Goal: Information Seeking & Learning: Understand process/instructions

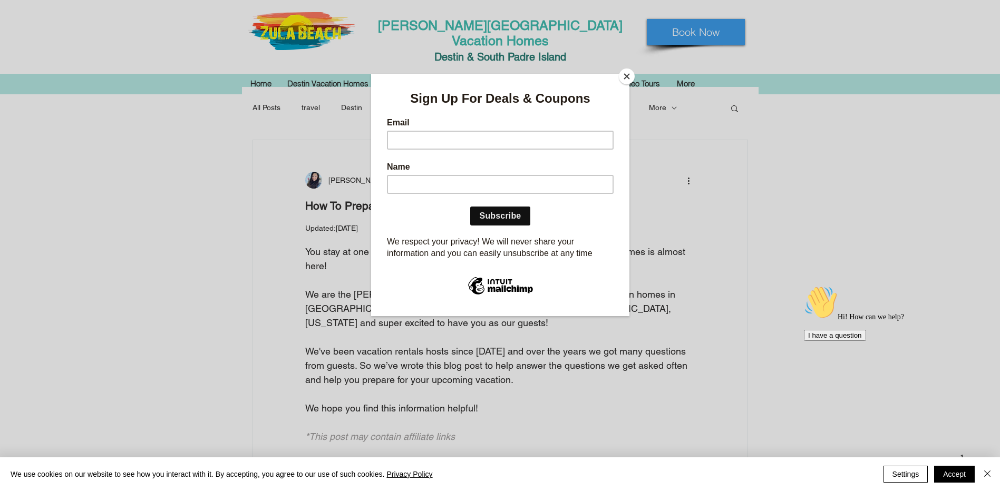
click at [556, 307] on div at bounding box center [499, 295] width 258 height 41
click at [628, 70] on button "Close" at bounding box center [627, 77] width 16 height 16
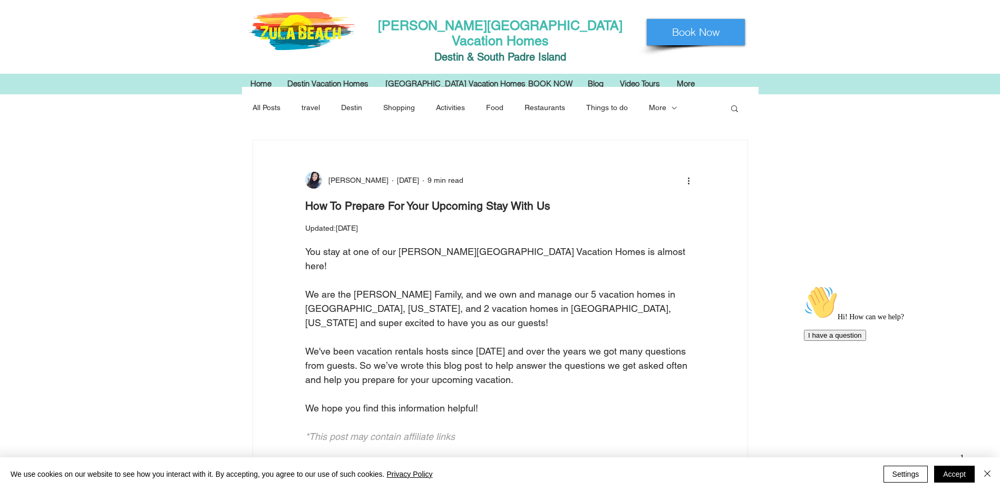
scroll to position [105, 0]
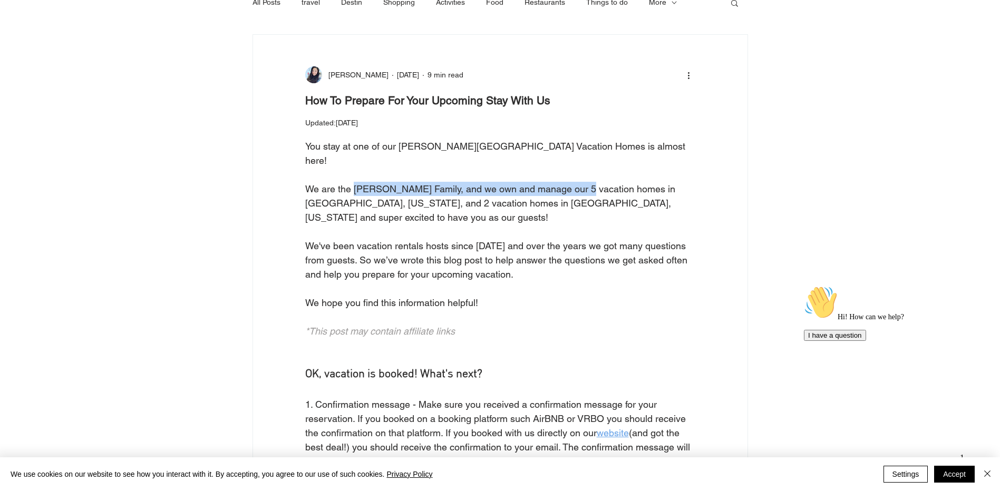
drag, startPoint x: 359, startPoint y: 220, endPoint x: 577, endPoint y: 218, distance: 218.2
click at [577, 218] on span "We are the [PERSON_NAME] Family, and we own and manage our 5 vacation homes in …" at bounding box center [491, 203] width 373 height 40
drag, startPoint x: 577, startPoint y: 218, endPoint x: 527, endPoint y: 223, distance: 50.3
click at [527, 223] on span "We are the [PERSON_NAME] Family, and we own and manage our 5 vacation homes in …" at bounding box center [491, 203] width 373 height 40
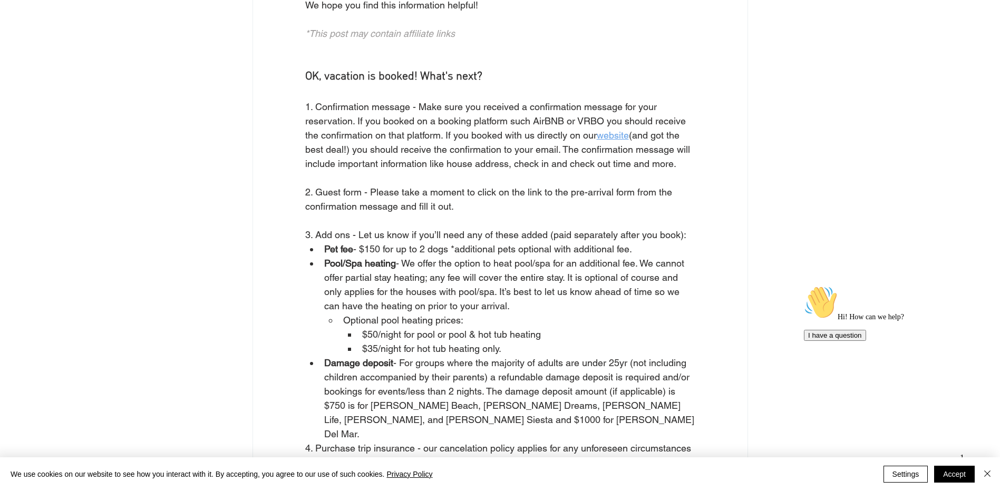
scroll to position [422, 0]
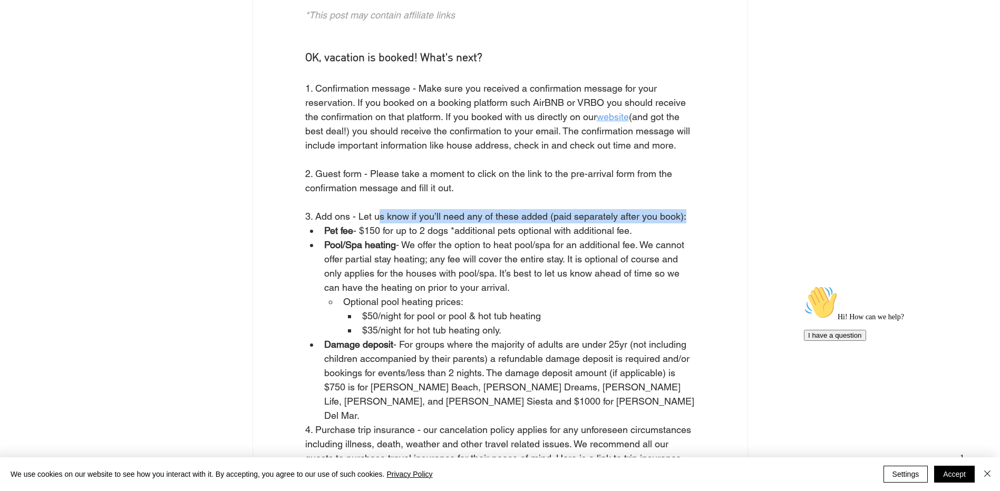
drag, startPoint x: 380, startPoint y: 246, endPoint x: 702, endPoint y: 241, distance: 322.5
click at [702, 223] on div "3. Add ons - Let us know if you’ll need any of these added (paid separately aft…" at bounding box center [500, 216] width 494 height 14
drag, startPoint x: 702, startPoint y: 241, endPoint x: 653, endPoint y: 252, distance: 50.8
click at [653, 223] on span "3. Add ons - Let us know if you’ll need any of these added (paid separately aft…" at bounding box center [500, 216] width 390 height 14
drag, startPoint x: 357, startPoint y: 261, endPoint x: 642, endPoint y: 265, distance: 285.6
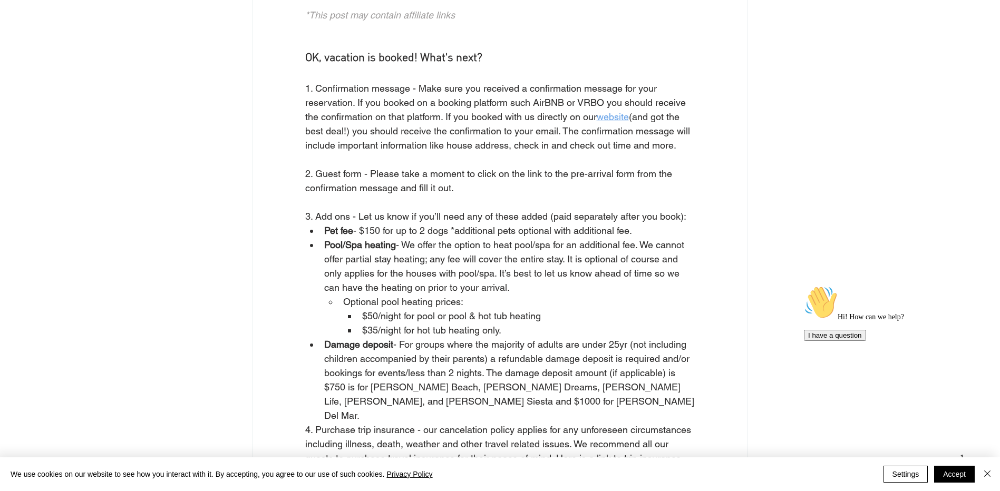
click at [642, 238] on span "Pet fee - $150 for up to 2 dogs *additional pets optional with additional fee." at bounding box center [509, 230] width 371 height 14
click at [436, 293] on span "- We offer the option to heat pool/spa for an additional fee. We cannot offer p…" at bounding box center [505, 266] width 363 height 54
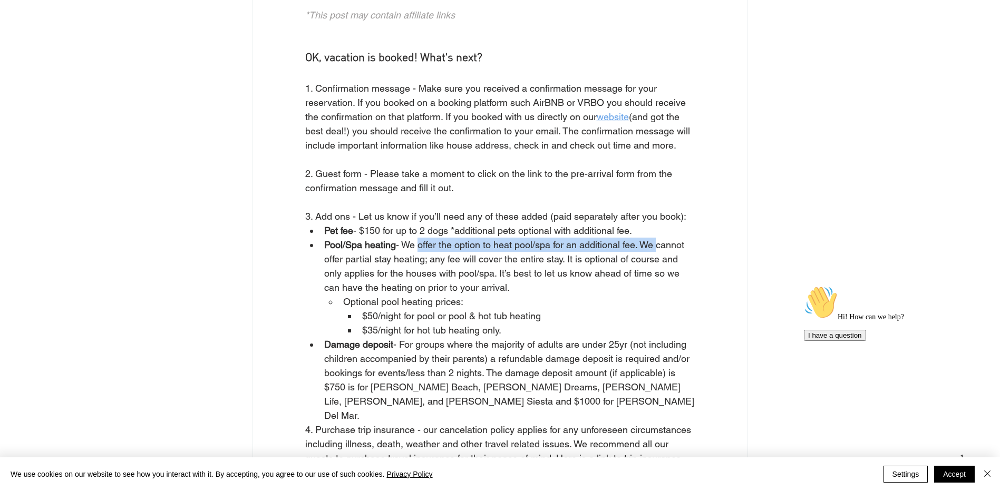
drag, startPoint x: 418, startPoint y: 277, endPoint x: 656, endPoint y: 278, distance: 237.1
click at [656, 278] on span "- We offer the option to heat pool/spa for an additional fee. We cannot offer p…" at bounding box center [505, 266] width 363 height 54
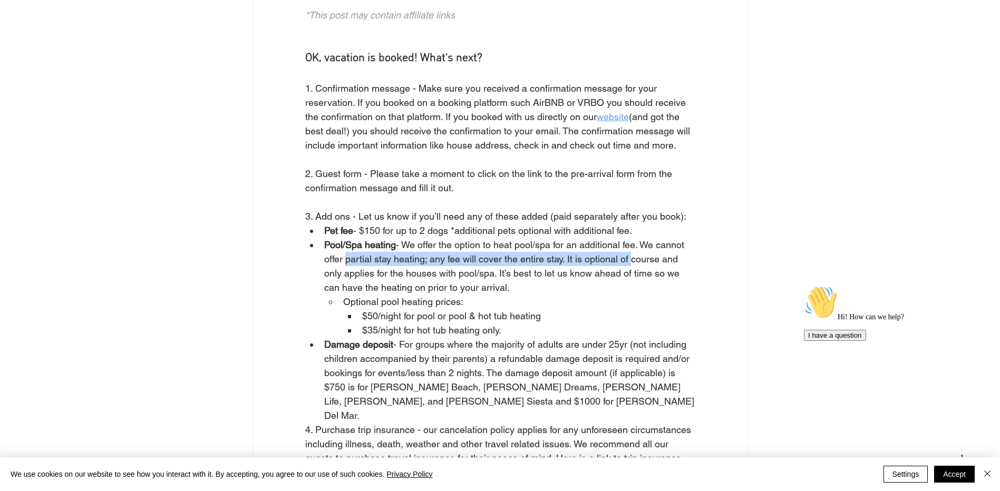
drag, startPoint x: 424, startPoint y: 292, endPoint x: 630, endPoint y: 295, distance: 205.5
click at [630, 295] on span "Pool/Spa heating - We offer the option to heat pool/spa for an additional fee. …" at bounding box center [509, 266] width 371 height 57
click at [417, 307] on span "Optional pool heating prices:" at bounding box center [403, 301] width 120 height 11
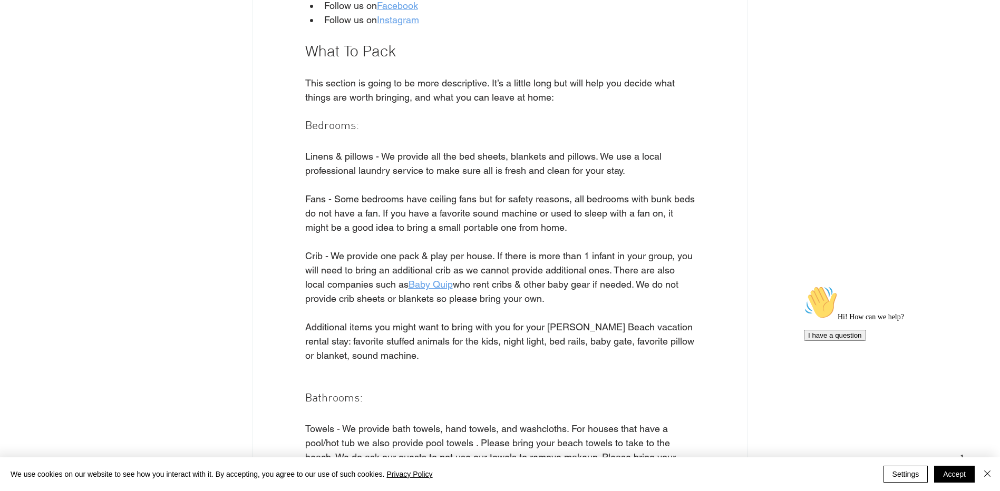
scroll to position [1159, 0]
drag, startPoint x: 480, startPoint y: 159, endPoint x: 660, endPoint y: 172, distance: 181.2
click at [660, 172] on span "Linens & pillows - We provide all the bed sheets, blankets and pillows. We use …" at bounding box center [500, 163] width 390 height 28
drag, startPoint x: 660, startPoint y: 172, endPoint x: 573, endPoint y: 168, distance: 87.6
click at [573, 168] on span "Linens & pillows - We provide all the bed sheets, blankets and pillows. We use …" at bounding box center [484, 162] width 359 height 25
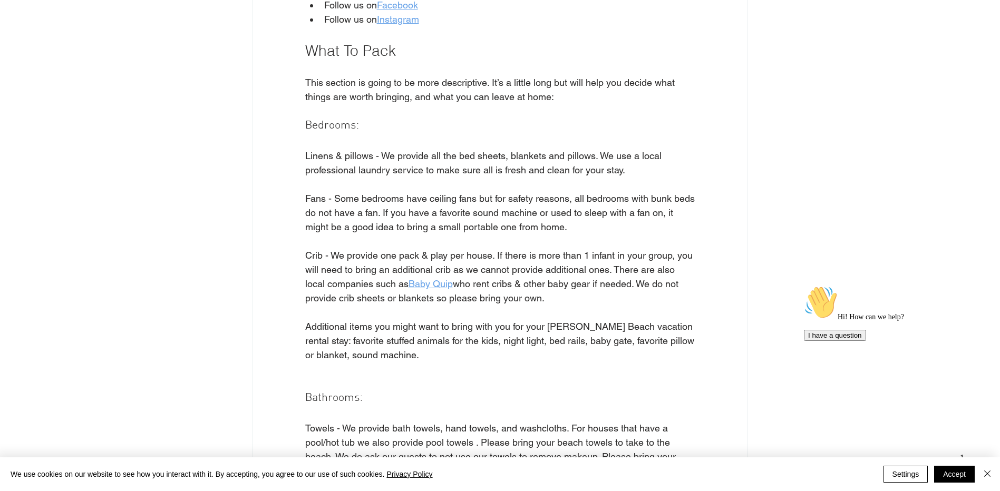
drag, startPoint x: 347, startPoint y: 172, endPoint x: 651, endPoint y: 173, distance: 304.0
click at [651, 173] on span "Linens & pillows - We provide all the bed sheets, blankets and pillows. We use …" at bounding box center [500, 163] width 390 height 28
drag, startPoint x: 651, startPoint y: 173, endPoint x: 493, endPoint y: 185, distance: 158.5
click at [493, 185] on span "main content" at bounding box center [500, 184] width 390 height 14
drag, startPoint x: 386, startPoint y: 201, endPoint x: 667, endPoint y: 206, distance: 280.4
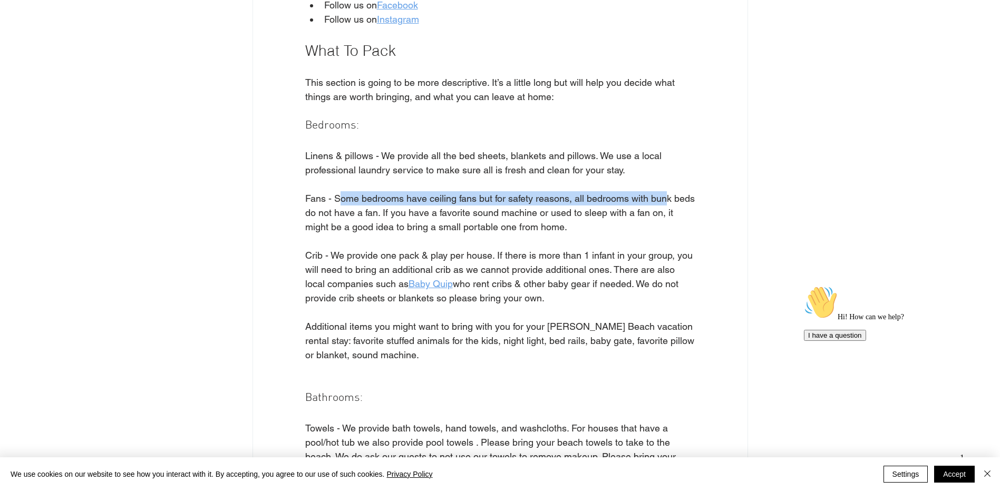
click at [667, 206] on span "Fans - Some bedrooms have ceiling fans but for safety reasons, all bedrooms wit…" at bounding box center [500, 212] width 390 height 43
drag, startPoint x: 667, startPoint y: 206, endPoint x: 549, endPoint y: 211, distance: 117.6
click at [549, 211] on span "Fans - Some bedrooms have ceiling fans but for safety reasons, all bedrooms wit…" at bounding box center [501, 213] width 392 height 40
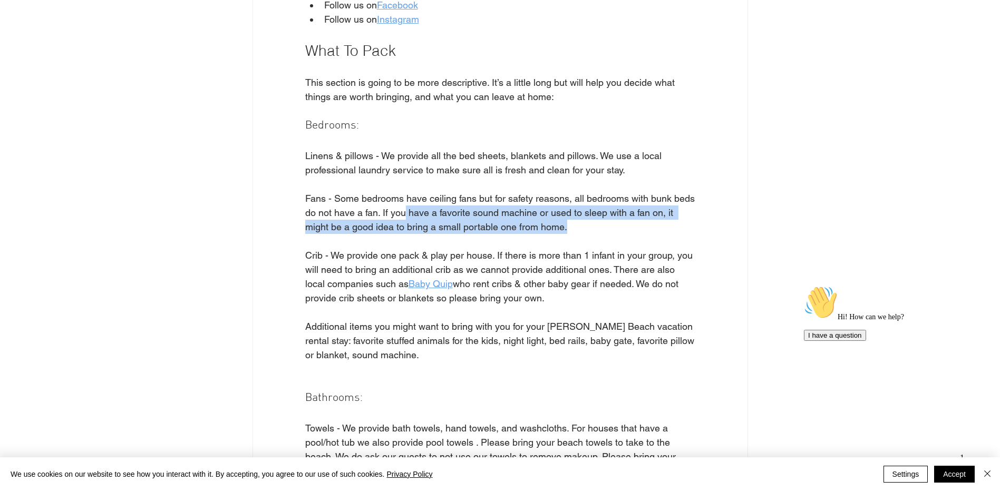
drag, startPoint x: 471, startPoint y: 223, endPoint x: 621, endPoint y: 233, distance: 150.5
click at [621, 233] on span "Fans - Some bedrooms have ceiling fans but for safety reasons, all bedrooms wit…" at bounding box center [500, 212] width 390 height 43
drag, startPoint x: 621, startPoint y: 233, endPoint x: 464, endPoint y: 223, distance: 157.3
click at [464, 222] on span "Fans - Some bedrooms have ceiling fans but for safety reasons, all bedrooms wit…" at bounding box center [501, 213] width 392 height 40
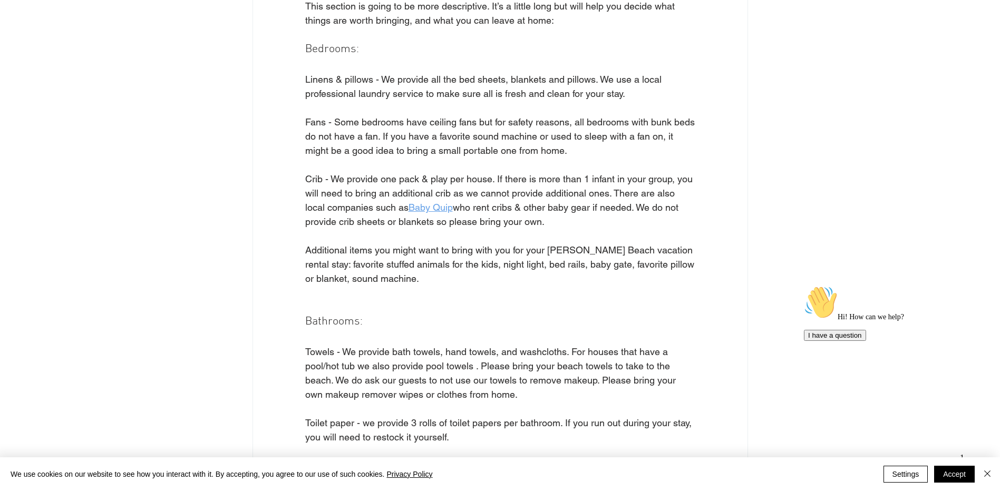
scroll to position [1265, 0]
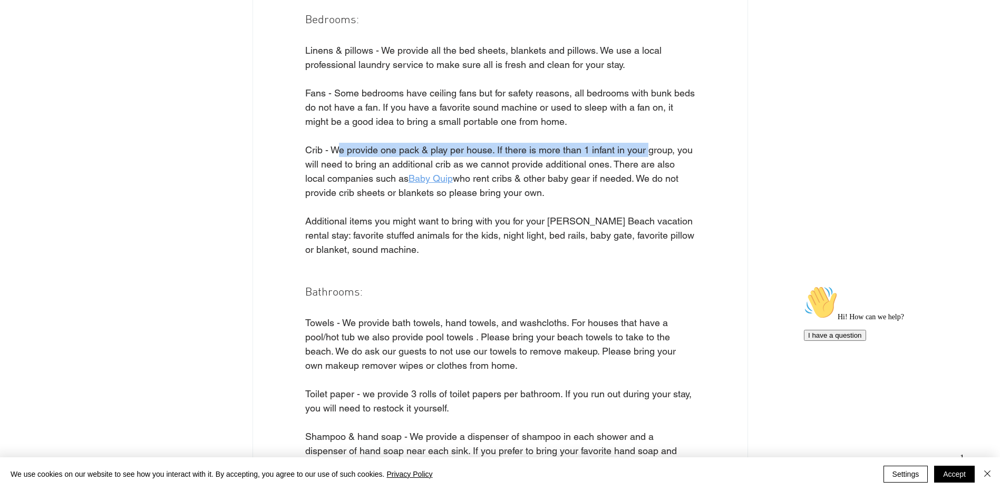
drag, startPoint x: 341, startPoint y: 153, endPoint x: 650, endPoint y: 155, distance: 308.3
click at [650, 155] on span "Crib - We provide one pack & play per house. If there is more than 1 infant in …" at bounding box center [500, 164] width 390 height 40
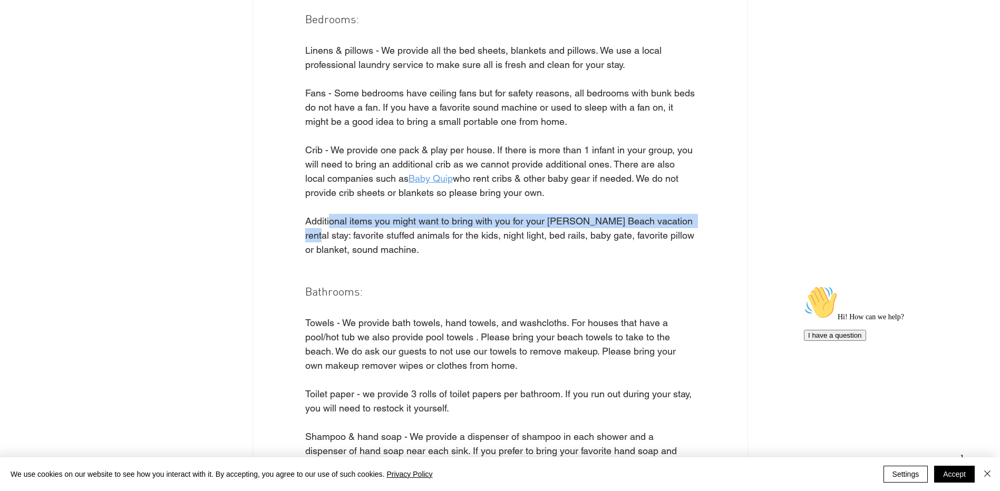
drag, startPoint x: 328, startPoint y: 222, endPoint x: 684, endPoint y: 222, distance: 356.2
click at [684, 222] on span "Additional items you might want to bring with you for your [PERSON_NAME] Beach …" at bounding box center [500, 235] width 390 height 43
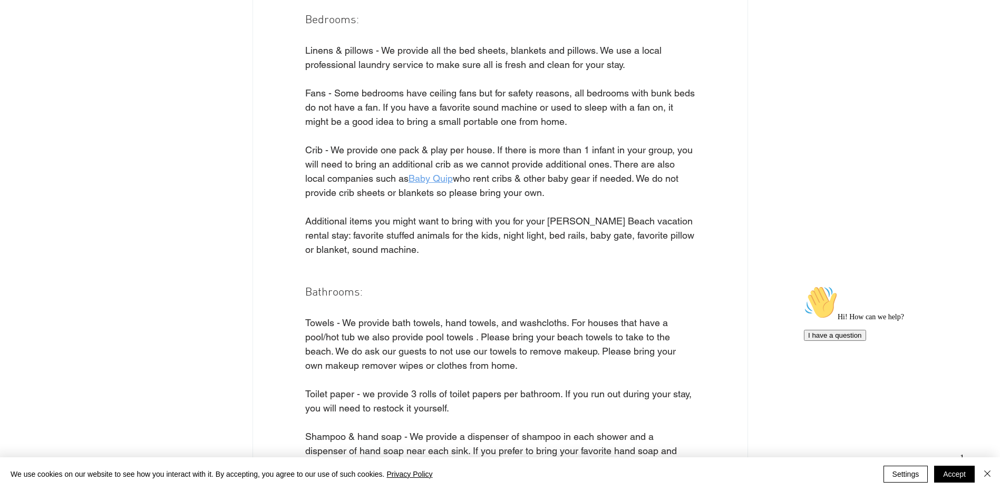
drag, startPoint x: 684, startPoint y: 222, endPoint x: 508, endPoint y: 246, distance: 177.0
click at [508, 246] on span "Additional items you might want to bring with you for your [PERSON_NAME] Beach …" at bounding box center [500, 235] width 390 height 43
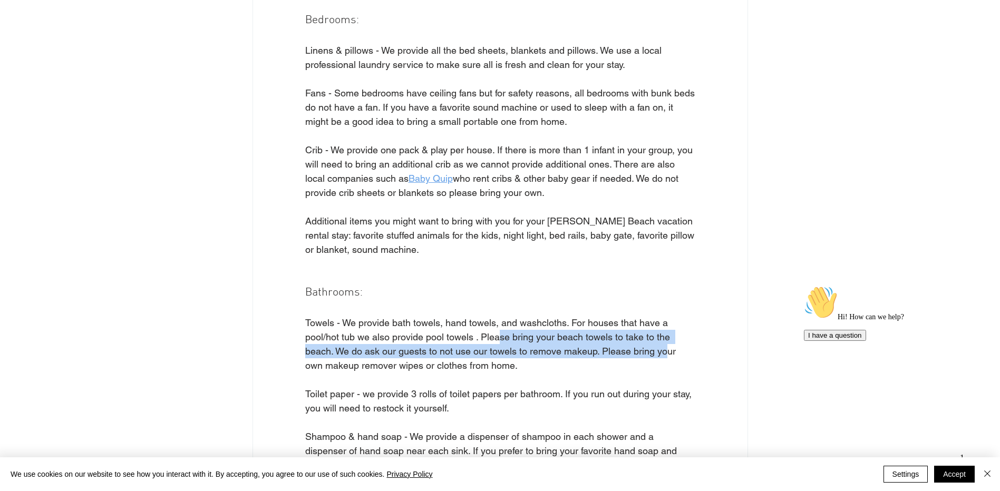
drag, startPoint x: 496, startPoint y: 341, endPoint x: 667, endPoint y: 352, distance: 170.5
click at [667, 352] on span "Towels - We provide bath towels, hand towels, and washcloths. For houses that h…" at bounding box center [491, 344] width 373 height 54
drag, startPoint x: 667, startPoint y: 352, endPoint x: 576, endPoint y: 357, distance: 90.2
click at [576, 357] on span "Towels - We provide bath towels, hand towels, and washcloths. For houses that h…" at bounding box center [491, 344] width 373 height 54
drag, startPoint x: 370, startPoint y: 354, endPoint x: 635, endPoint y: 354, distance: 265.0
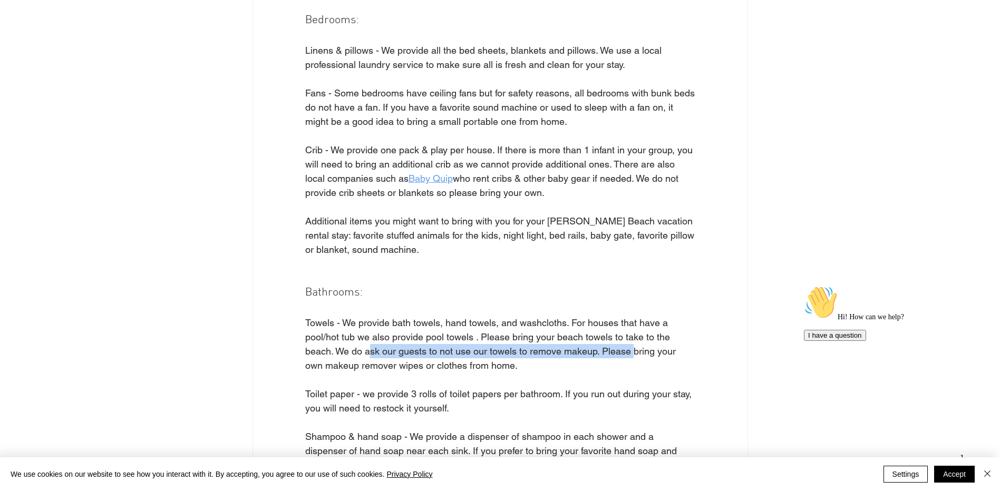
click at [635, 354] on span "Towels - We provide bath towels, hand towels, and washcloths. For houses that h…" at bounding box center [491, 344] width 373 height 54
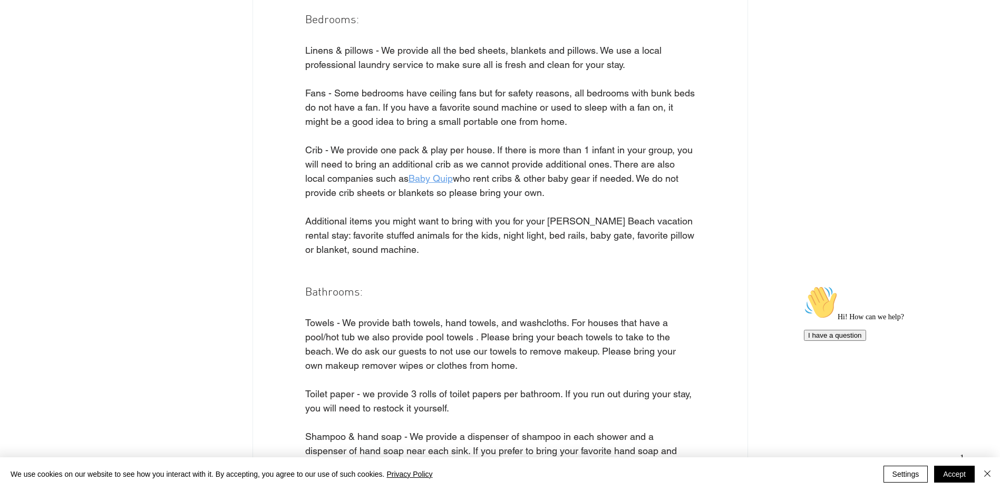
click at [397, 363] on span "Towels - We provide bath towels, hand towels, and washcloths. For houses that h…" at bounding box center [491, 344] width 373 height 54
drag, startPoint x: 432, startPoint y: 339, endPoint x: 512, endPoint y: 339, distance: 79.6
click at [512, 339] on span "Towels - We provide bath towels, hand towels, and washcloths. For houses that h…" at bounding box center [491, 344] width 373 height 54
click at [515, 339] on span "Towels - We provide bath towels, hand towels, and washcloths. For houses that h…" at bounding box center [491, 344] width 373 height 54
drag, startPoint x: 492, startPoint y: 336, endPoint x: 660, endPoint y: 341, distance: 168.2
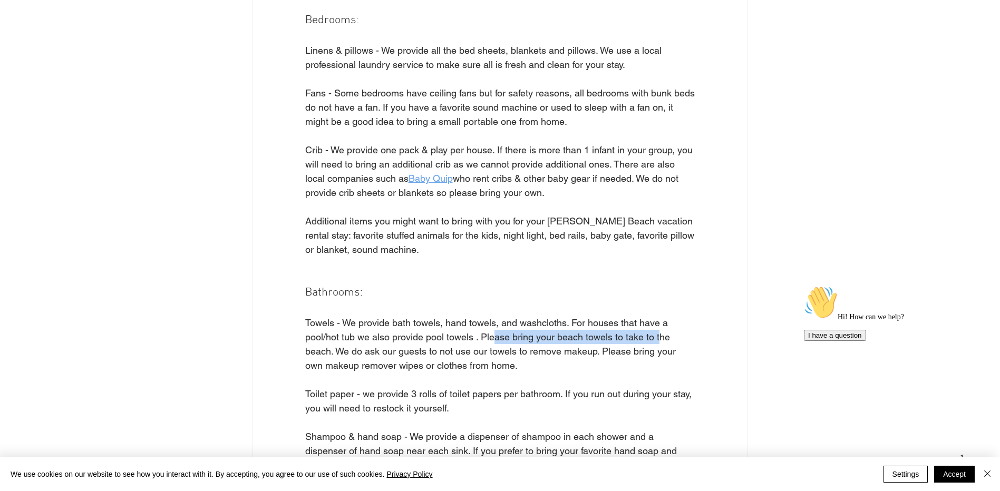
click at [660, 341] on span "Towels - We provide bath towels, hand towels, and washcloths. For houses that h…" at bounding box center [491, 344] width 373 height 54
click at [340, 350] on span "Towels - We provide bath towels, hand towels, and washcloths. For houses that h…" at bounding box center [491, 344] width 373 height 54
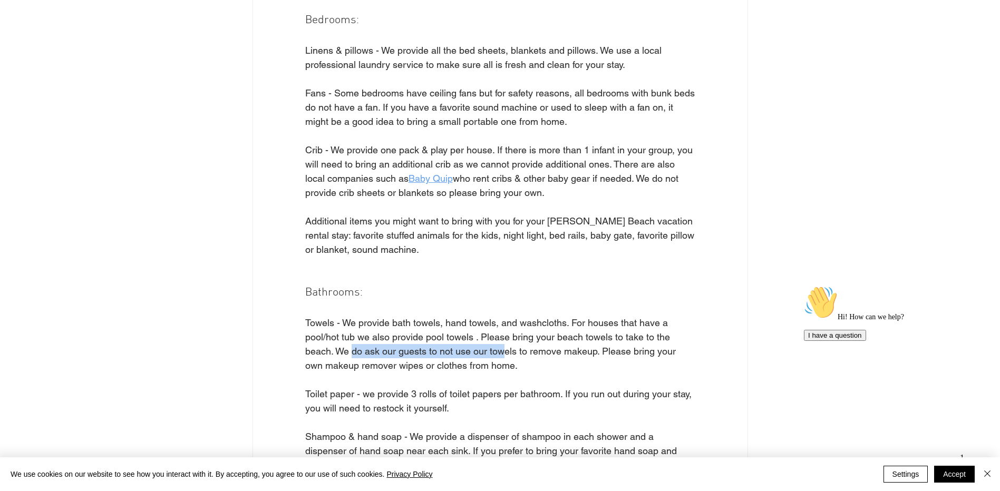
drag, startPoint x: 351, startPoint y: 352, endPoint x: 502, endPoint y: 352, distance: 151.2
click at [502, 352] on span "Towels - We provide bath towels, hand towels, and washcloths. For houses that h…" at bounding box center [491, 344] width 373 height 54
drag, startPoint x: 502, startPoint y: 352, endPoint x: 438, endPoint y: 364, distance: 64.9
click at [438, 364] on span "Towels - We provide bath towels, hand towels, and washcloths. For houses that h…" at bounding box center [491, 344] width 373 height 54
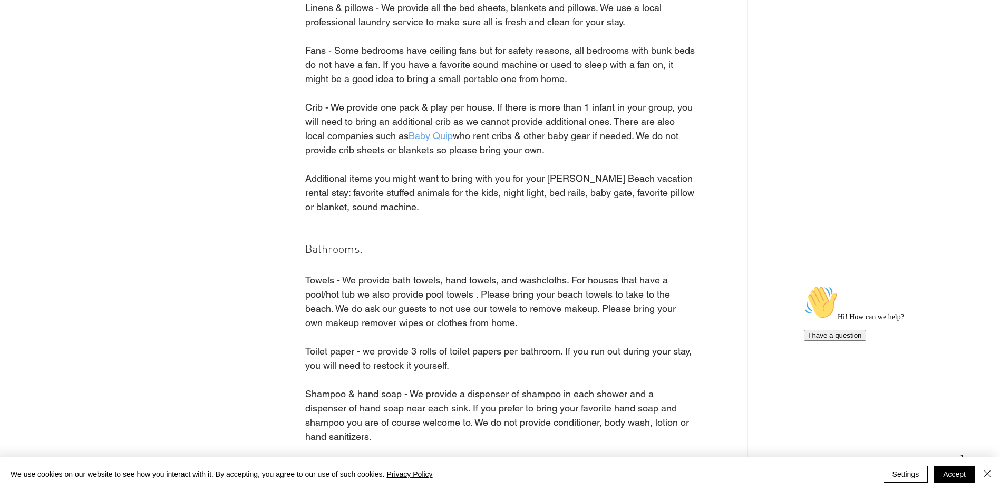
scroll to position [1370, 0]
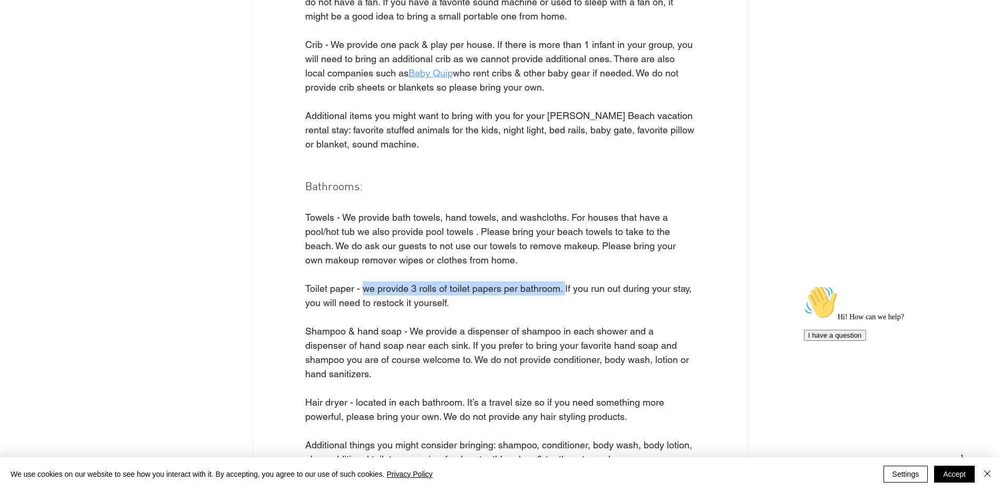
drag, startPoint x: 363, startPoint y: 289, endPoint x: 563, endPoint y: 292, distance: 200.3
click at [563, 292] on span "Toilet paper - we provide 3 rolls of toilet papers per bathroom. If you run out…" at bounding box center [499, 295] width 389 height 25
drag, startPoint x: 563, startPoint y: 292, endPoint x: 490, endPoint y: 321, distance: 79.1
click at [490, 321] on span "main content" at bounding box center [500, 317] width 390 height 14
drag, startPoint x: 411, startPoint y: 287, endPoint x: 559, endPoint y: 287, distance: 147.5
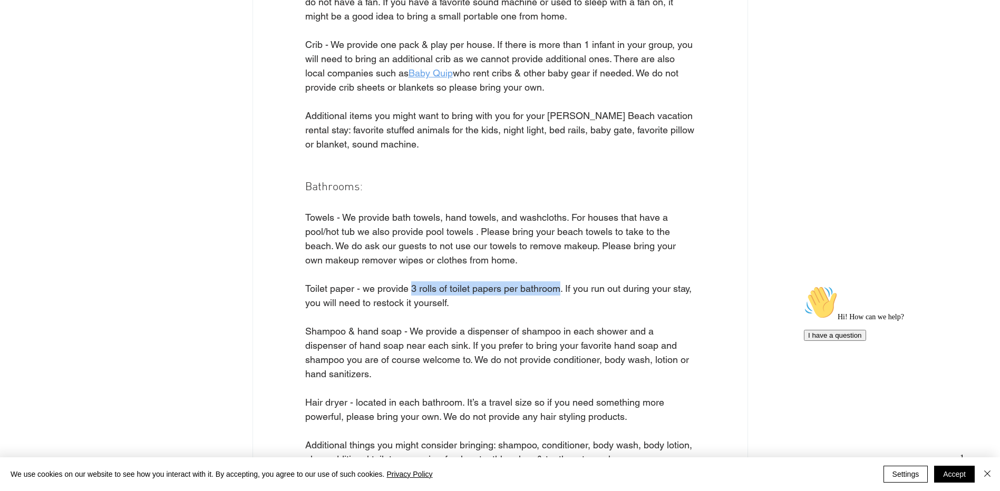
click at [559, 287] on span "Toilet paper - we provide 3 rolls of toilet papers per bathroom. If you run out…" at bounding box center [499, 295] width 389 height 25
drag, startPoint x: 559, startPoint y: 287, endPoint x: 552, endPoint y: 297, distance: 12.1
click at [552, 297] on span "Toilet paper - we provide 3 rolls of toilet papers per bathroom. If you run out…" at bounding box center [500, 295] width 390 height 28
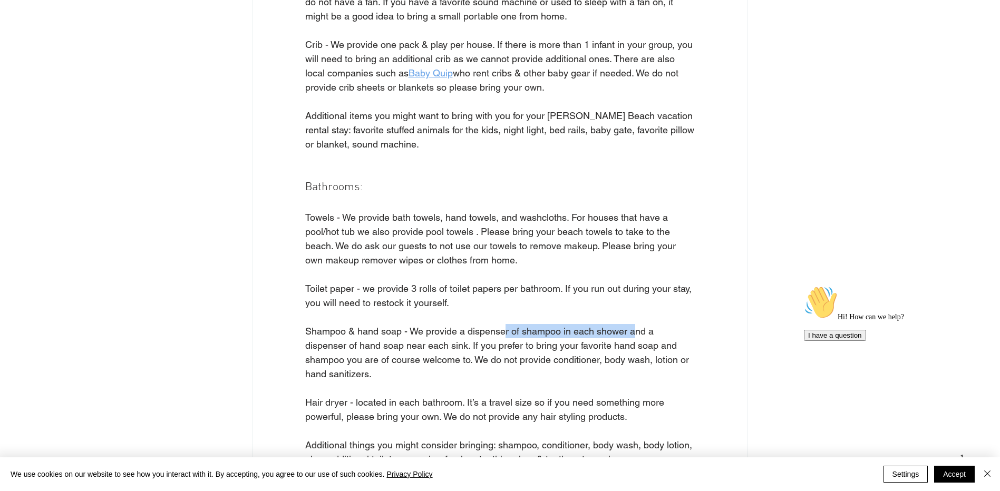
drag, startPoint x: 506, startPoint y: 328, endPoint x: 632, endPoint y: 334, distance: 126.1
click at [632, 334] on span "Shampoo & hand soap - We provide a dispenser of shampoo in each shower and a di…" at bounding box center [498, 353] width 386 height 54
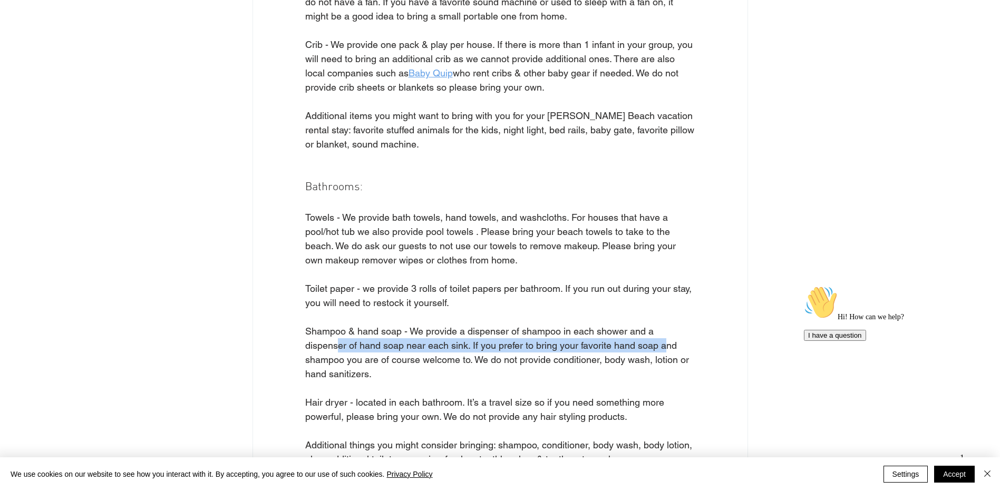
drag, startPoint x: 338, startPoint y: 346, endPoint x: 666, endPoint y: 345, distance: 327.8
click at [666, 345] on span "Shampoo & hand soap - We provide a dispenser of shampoo in each shower and a di…" at bounding box center [498, 353] width 386 height 54
click at [358, 366] on span "Shampoo & hand soap - We provide a dispenser of shampoo in each shower and a di…" at bounding box center [500, 352] width 390 height 57
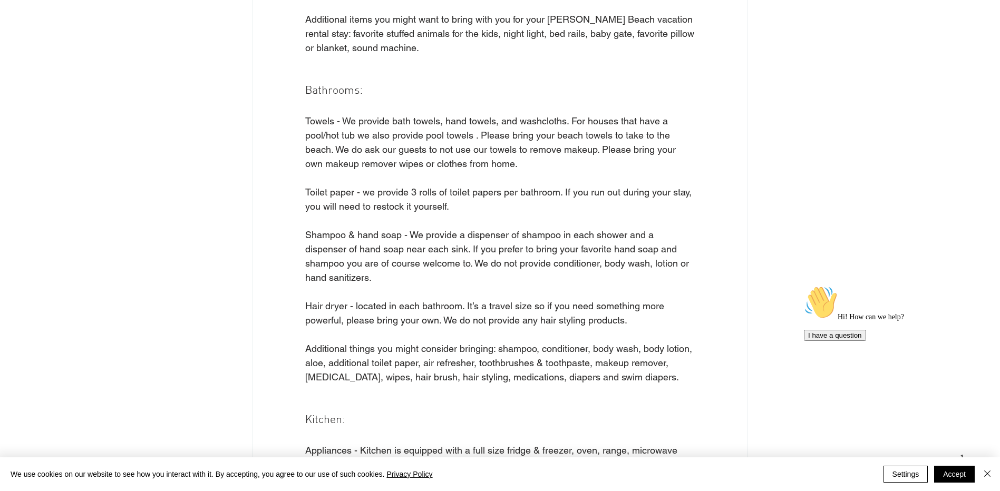
scroll to position [1475, 0]
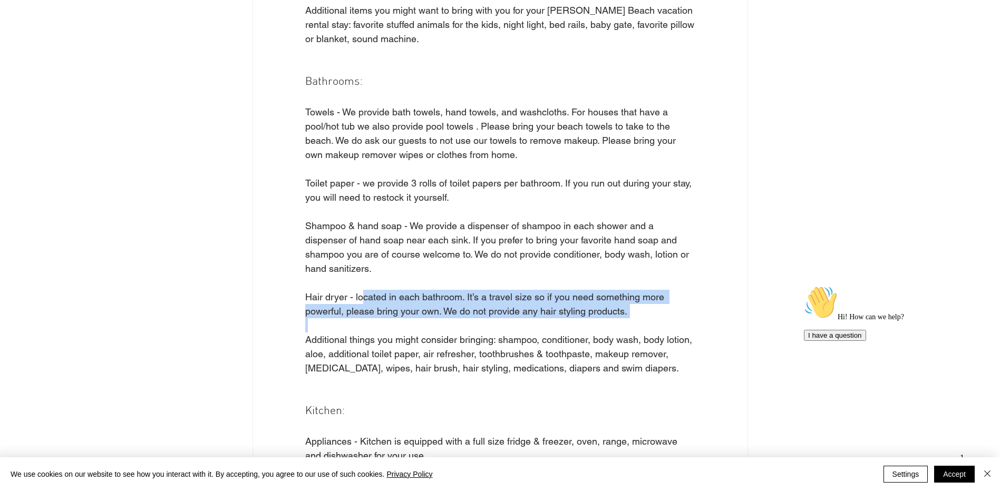
drag, startPoint x: 365, startPoint y: 297, endPoint x: 638, endPoint y: 331, distance: 275.6
drag, startPoint x: 638, startPoint y: 331, endPoint x: 482, endPoint y: 332, distance: 156.5
click at [482, 332] on span "main content" at bounding box center [500, 325] width 390 height 14
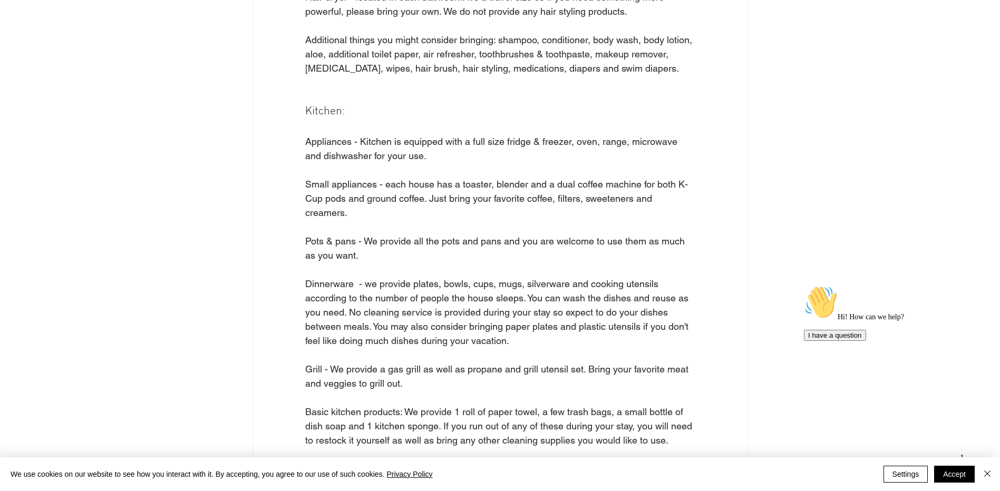
scroll to position [1844, 0]
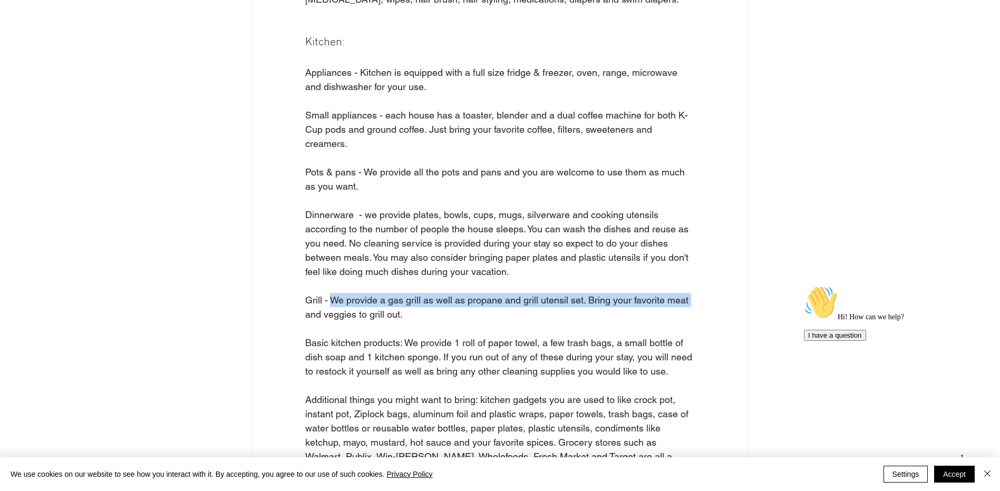
drag, startPoint x: 334, startPoint y: 300, endPoint x: 706, endPoint y: 299, distance: 372.5
click at [706, 299] on div "Grill - We provide a gas grill as well as propane and grill utensil set. Bring …" at bounding box center [500, 307] width 494 height 28
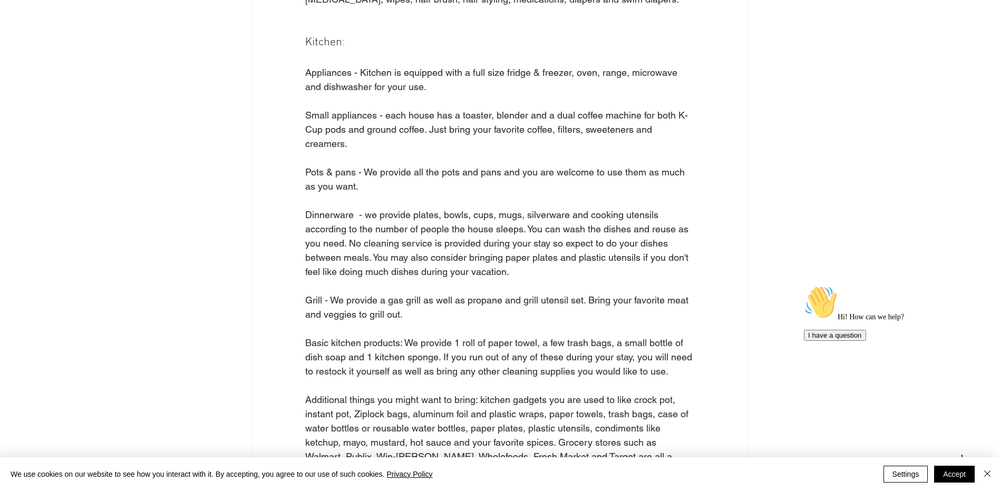
drag, startPoint x: 706, startPoint y: 299, endPoint x: 436, endPoint y: 338, distance: 272.5
click at [436, 338] on span "Basic kitchen products: We provide 1 roll of paper towel, a few trash bags, a s…" at bounding box center [499, 357] width 389 height 40
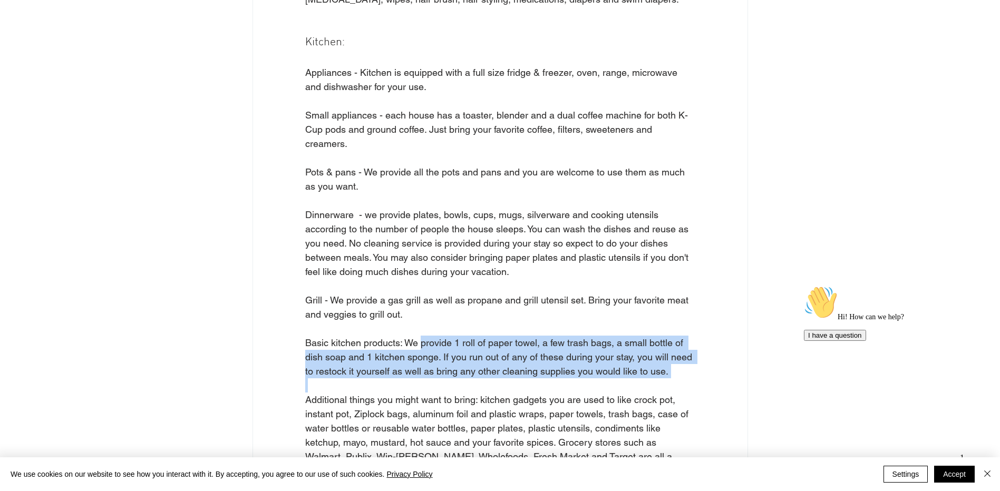
drag, startPoint x: 423, startPoint y: 348, endPoint x: 617, endPoint y: 386, distance: 197.6
click at [617, 386] on div "You stay at one of our [PERSON_NAME][GEOGRAPHIC_DATA] Vacation Homes is almost …" at bounding box center [500, 305] width 494 height 3811
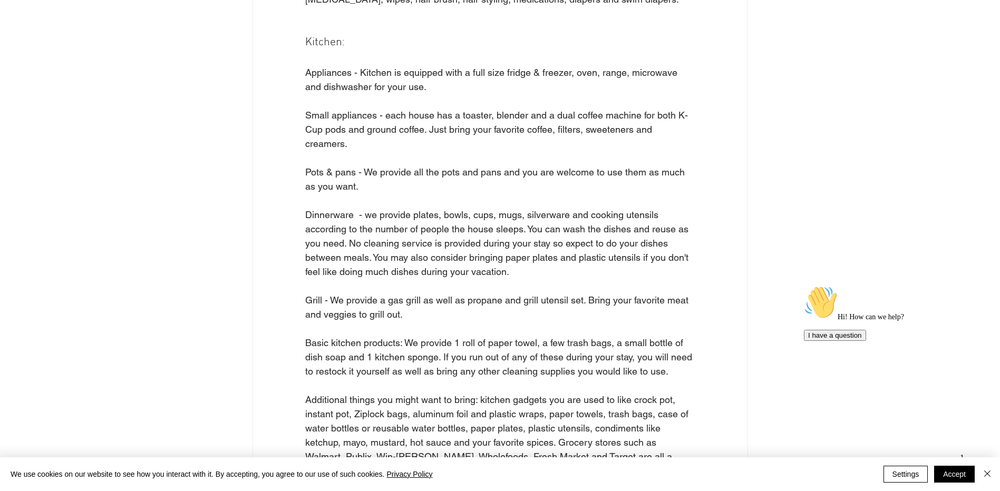
drag, startPoint x: 617, startPoint y: 386, endPoint x: 475, endPoint y: 419, distance: 145.6
click at [475, 419] on span "Additional things you might want to bring: kitchen gadgets you are used to like…" at bounding box center [498, 456] width 386 height 125
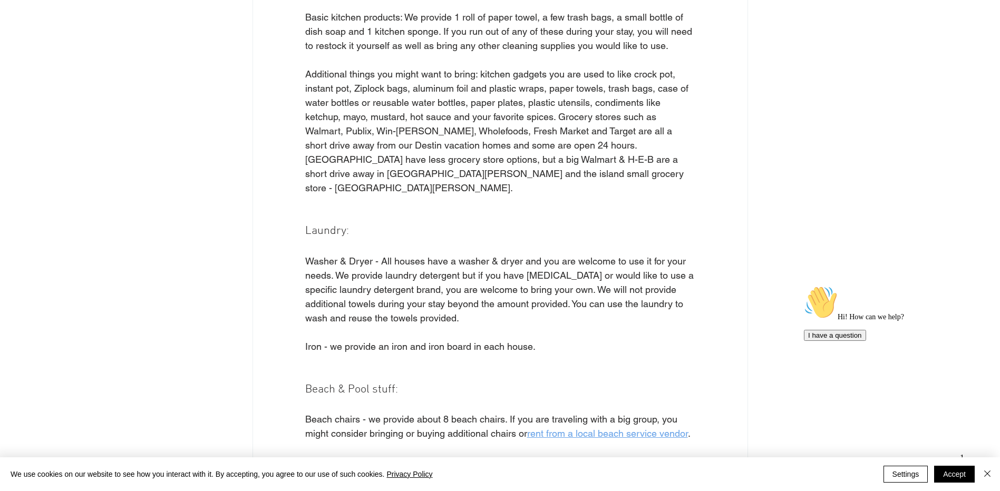
scroll to position [2266, 0]
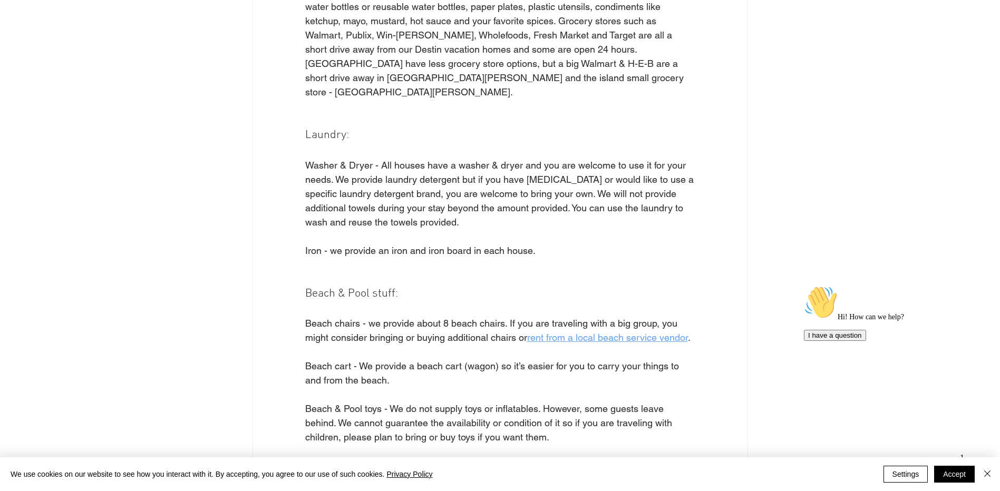
drag, startPoint x: 378, startPoint y: 320, endPoint x: 741, endPoint y: 326, distance: 363.1
click at [741, 326] on div "Beach chairs - we provide about 8 beach chairs. If you are traveling with a big…" at bounding box center [500, 330] width 494 height 28
click at [478, 373] on span "Beach cart - We provide a beach cart (wagon) so it’s easier for you to carry yo…" at bounding box center [500, 373] width 390 height 28
drag, startPoint x: 387, startPoint y: 313, endPoint x: 498, endPoint y: 312, distance: 111.2
click at [498, 318] on span "Beach chairs - we provide about 8 beach chairs. If you are traveling with a big…" at bounding box center [492, 330] width 375 height 25
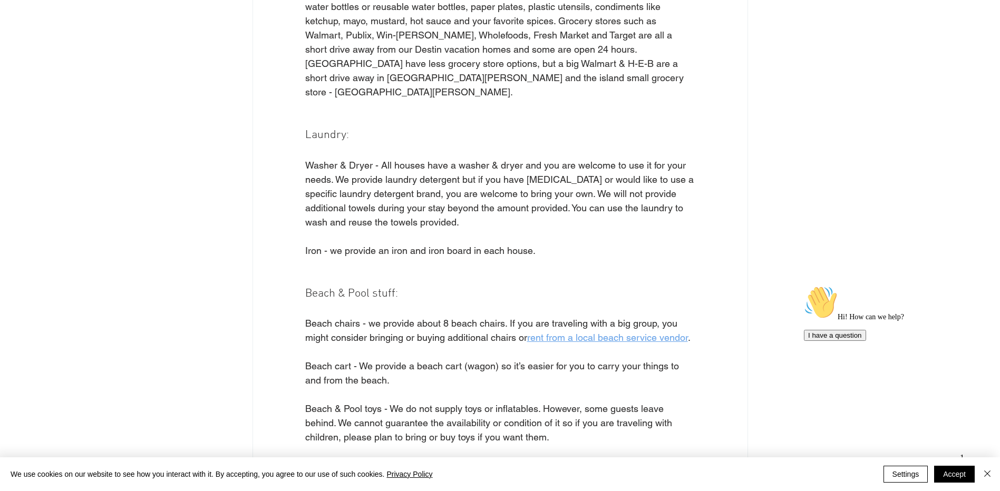
drag, startPoint x: 498, startPoint y: 312, endPoint x: 379, endPoint y: 358, distance: 127.8
click at [390, 360] on span "Beach cart - We provide a beach cart (wagon) so it’s easier for you to carry yo…" at bounding box center [493, 372] width 376 height 25
drag, startPoint x: 335, startPoint y: 353, endPoint x: 508, endPoint y: 353, distance: 173.4
click at [508, 360] on span "Beach cart - We provide a beach cart (wagon) so it’s easier for you to carry yo…" at bounding box center [493, 372] width 376 height 25
drag, startPoint x: 508, startPoint y: 353, endPoint x: 394, endPoint y: 375, distance: 116.6
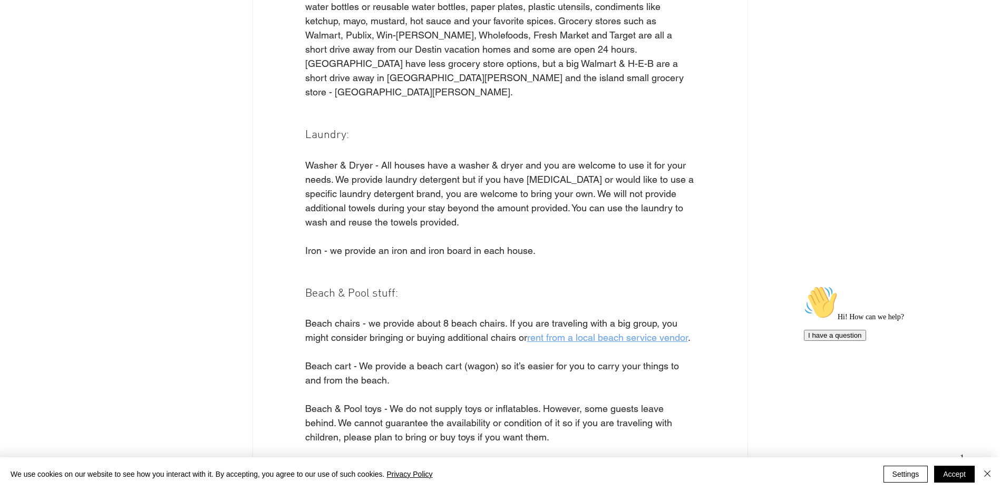
click at [394, 387] on span "main content" at bounding box center [500, 394] width 390 height 14
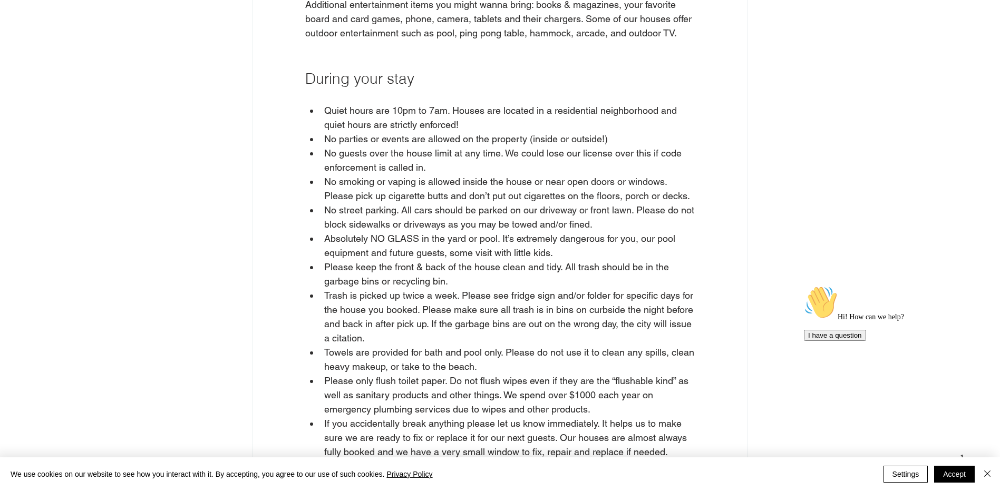
scroll to position [3267, 0]
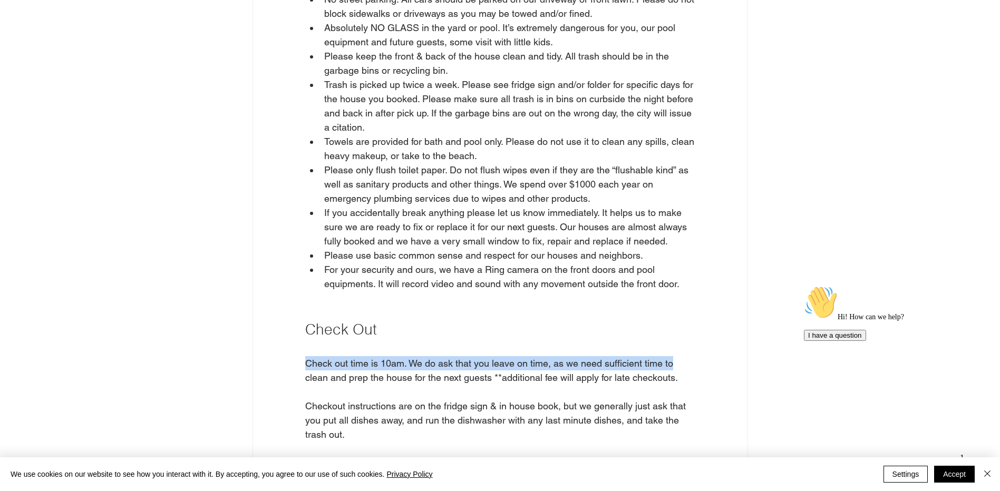
drag, startPoint x: 306, startPoint y: 335, endPoint x: 671, endPoint y: 333, distance: 365.2
click at [671, 358] on span "Check out time is 10am. We do ask that you leave on time, as we need sufficient…" at bounding box center [491, 370] width 373 height 25
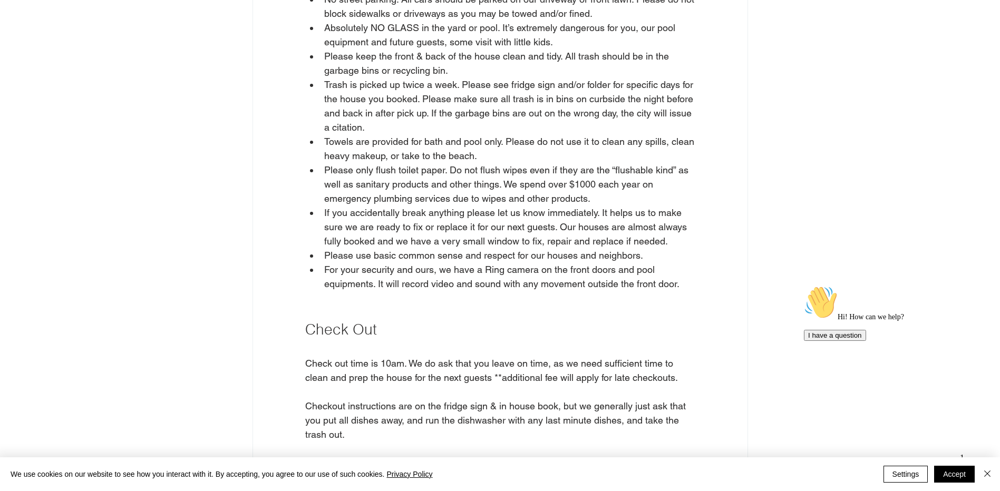
click at [428, 358] on span "Check out time is 10am. We do ask that you leave on time, as we need sufficient…" at bounding box center [491, 370] width 373 height 25
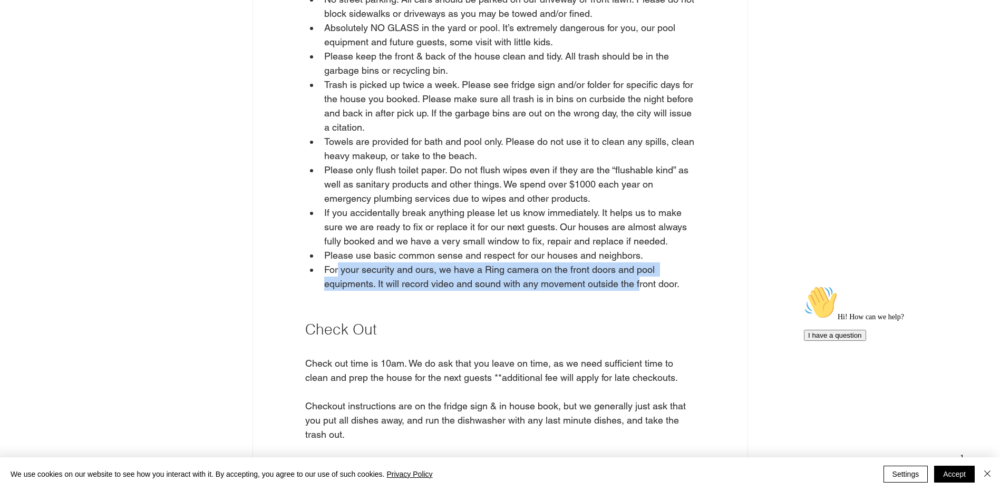
drag, startPoint x: 369, startPoint y: 247, endPoint x: 639, endPoint y: 253, distance: 269.9
click at [639, 264] on span "For your security and ours, we have a Ring camera on the front doors and pool e…" at bounding box center [501, 276] width 355 height 25
drag, startPoint x: 639, startPoint y: 253, endPoint x: 489, endPoint y: 242, distance: 150.1
click at [489, 264] on span "For your security and ours, we have a Ring camera on the front doors and pool e…" at bounding box center [501, 276] width 355 height 25
drag, startPoint x: 469, startPoint y: 242, endPoint x: 635, endPoint y: 251, distance: 166.7
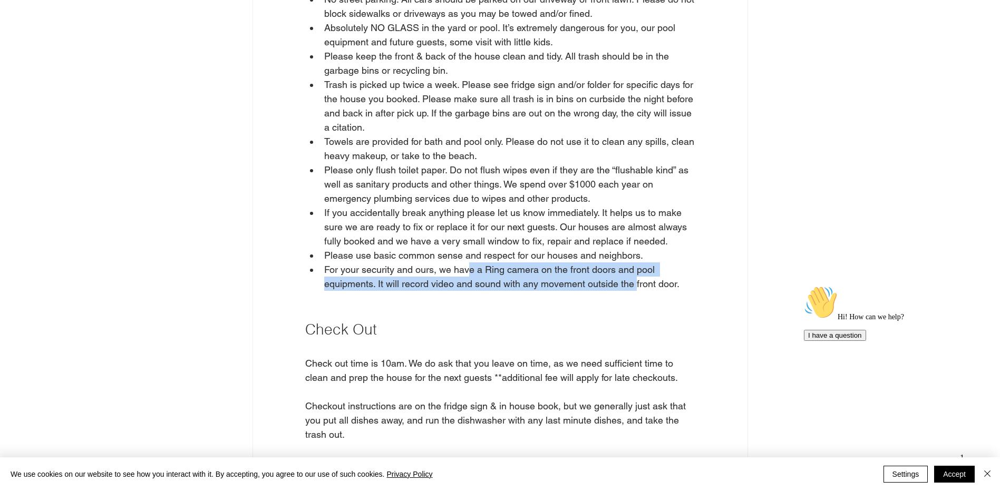
click at [635, 264] on span "For your security and ours, we have a Ring camera on the front doors and pool e…" at bounding box center [501, 276] width 355 height 25
click at [470, 264] on span "For your security and ours, we have a Ring camera on the front doors and pool e…" at bounding box center [501, 276] width 355 height 25
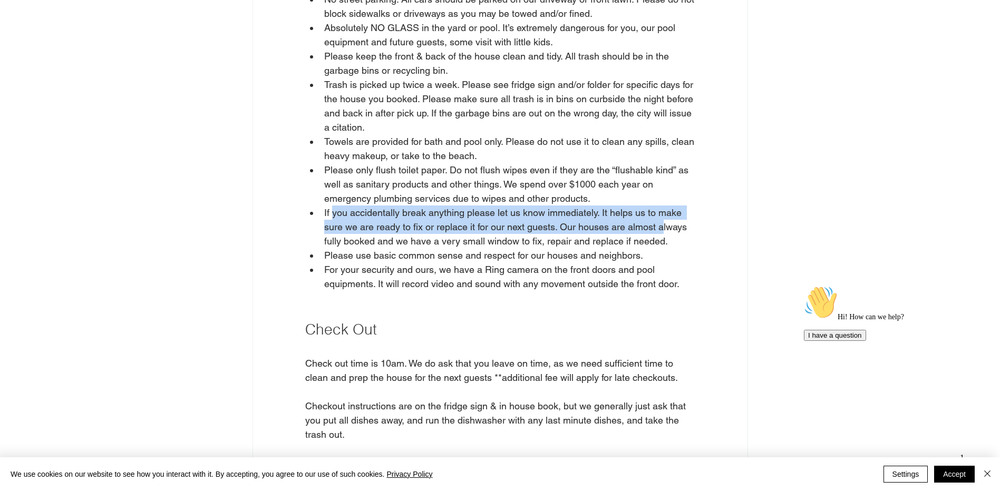
drag, startPoint x: 332, startPoint y: 182, endPoint x: 663, endPoint y: 199, distance: 331.3
click at [663, 207] on span "If you accidentally break anything please let us know immediately. It helps us …" at bounding box center [506, 227] width 365 height 40
drag, startPoint x: 663, startPoint y: 199, endPoint x: 505, endPoint y: 189, distance: 158.4
click at [511, 207] on span "If you accidentally break anything please let us know immediately. It helps us …" at bounding box center [506, 227] width 365 height 40
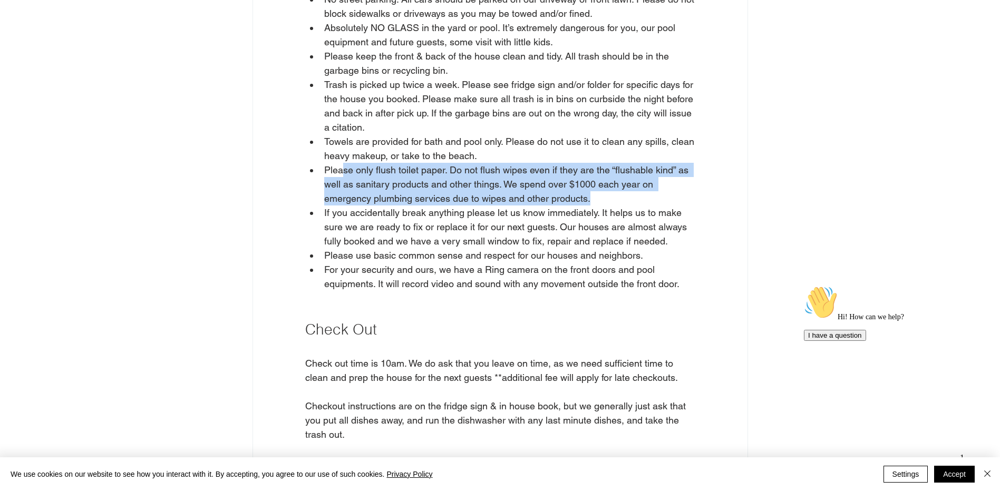
drag, startPoint x: 343, startPoint y: 141, endPoint x: 609, endPoint y: 164, distance: 266.6
click at [609, 164] on span "Please only flush toilet paper. Do not flush wipes even if they are the “flusha…" at bounding box center [509, 184] width 371 height 43
drag, startPoint x: 609, startPoint y: 164, endPoint x: 499, endPoint y: 165, distance: 109.6
click at [501, 173] on span "Please only flush toilet paper. Do not flush wipes even if they are the “flusha…" at bounding box center [507, 184] width 367 height 40
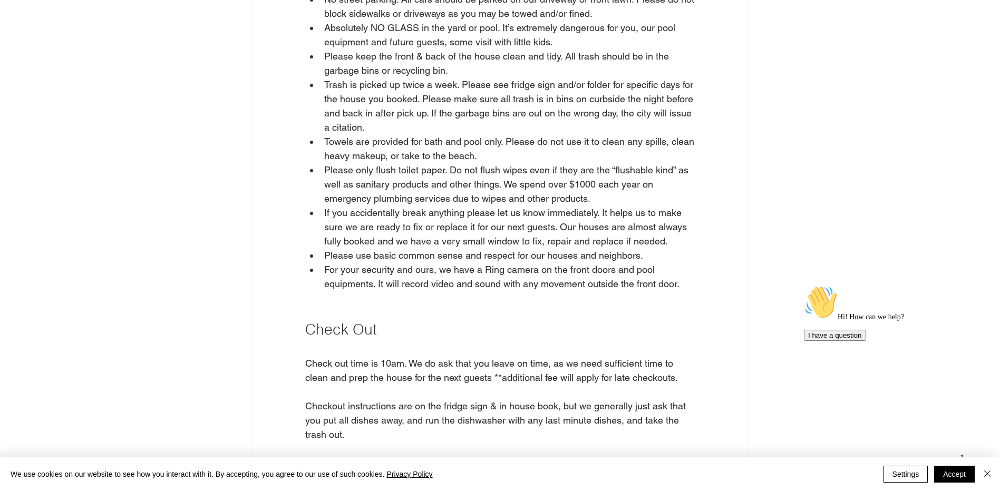
scroll to position [3214, 0]
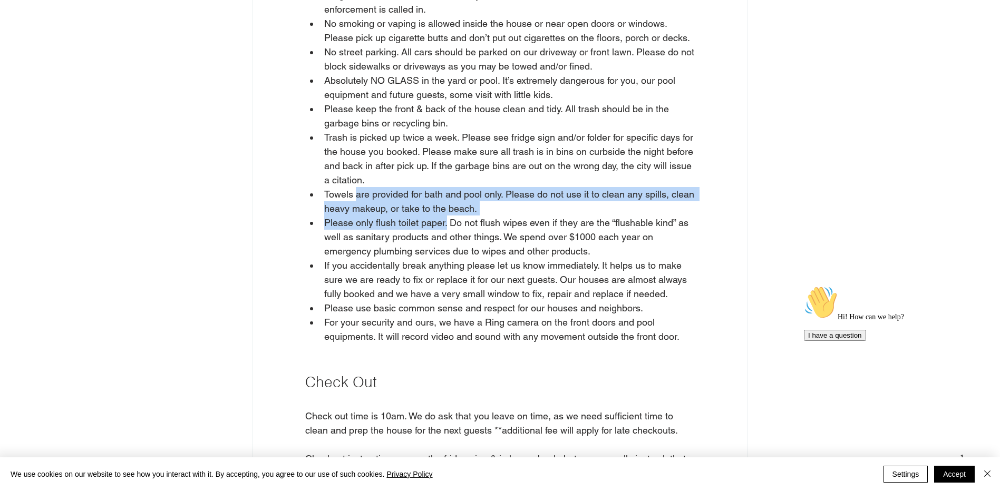
drag, startPoint x: 356, startPoint y: 161, endPoint x: 448, endPoint y: 193, distance: 97.8
click at [448, 193] on ul "Quiet hours are 10pm to 7am. Houses are located in a residential neighborhood a…" at bounding box center [500, 144] width 390 height 398
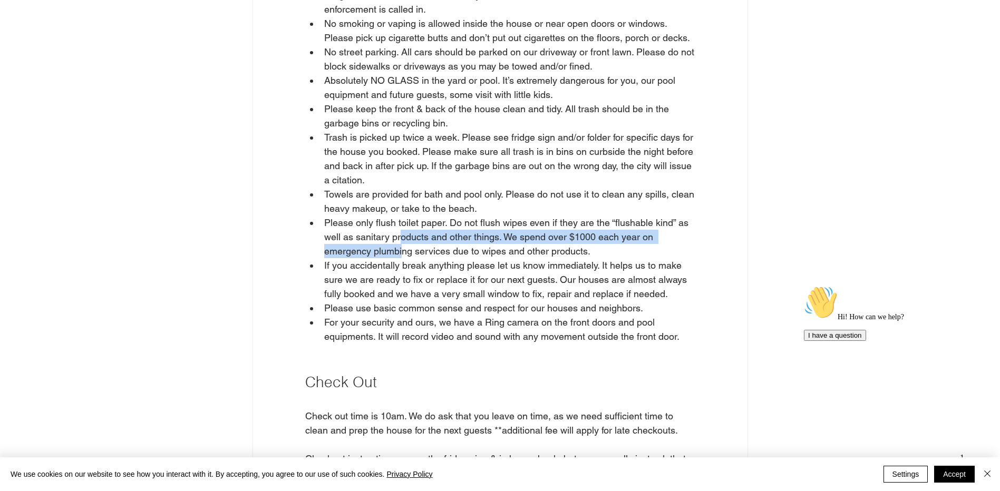
drag, startPoint x: 448, startPoint y: 193, endPoint x: 402, endPoint y: 217, distance: 51.8
click at [402, 217] on span "Please only flush toilet paper. Do not flush wipes even if they are the “flusha…" at bounding box center [509, 237] width 371 height 43
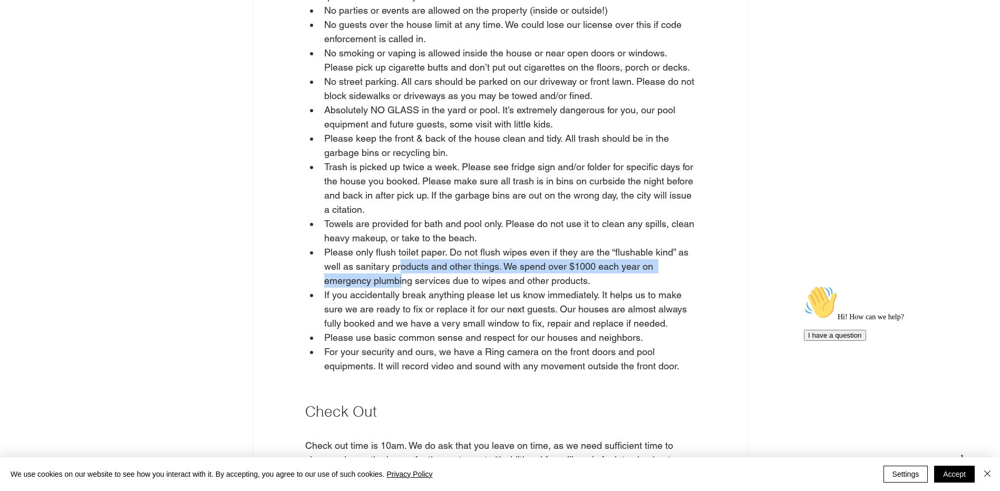
scroll to position [3109, 0]
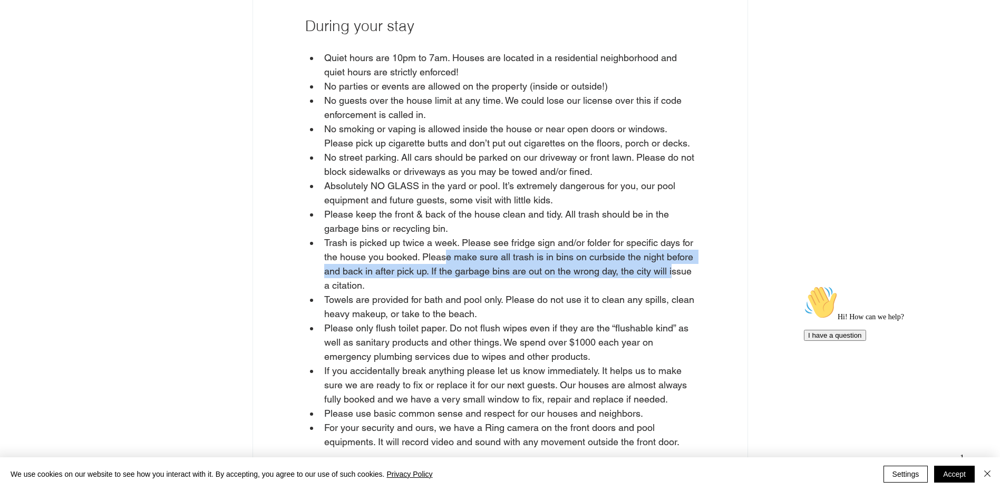
drag, startPoint x: 444, startPoint y: 226, endPoint x: 673, endPoint y: 250, distance: 230.5
click at [673, 250] on span "Trash is picked up twice a week. Please see fridge sign and/or folder for speci…" at bounding box center [509, 264] width 371 height 57
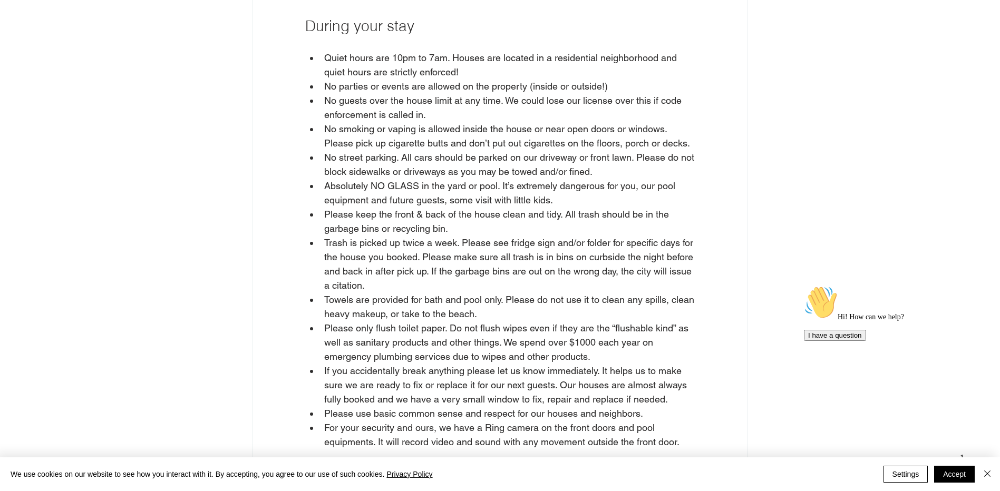
drag, startPoint x: 673, startPoint y: 250, endPoint x: 348, endPoint y: 270, distance: 325.8
click at [348, 294] on span "Towels are provided for bath and pool only. Please do not use it to clean any s…" at bounding box center [510, 306] width 373 height 25
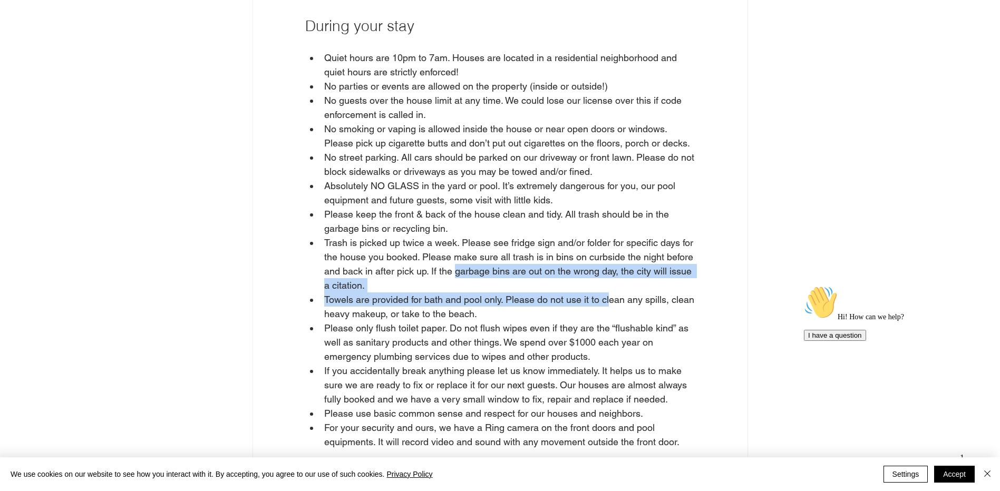
drag, startPoint x: 455, startPoint y: 248, endPoint x: 608, endPoint y: 271, distance: 154.5
click at [608, 271] on ul "Quiet hours are 10pm to 7am. Houses are located in a residential neighborhood a…" at bounding box center [500, 250] width 390 height 398
drag, startPoint x: 608, startPoint y: 271, endPoint x: 415, endPoint y: 263, distance: 193.0
click at [415, 263] on span "Trash is picked up twice a week. Please see fridge sign and/or folder for speci…" at bounding box center [509, 264] width 371 height 57
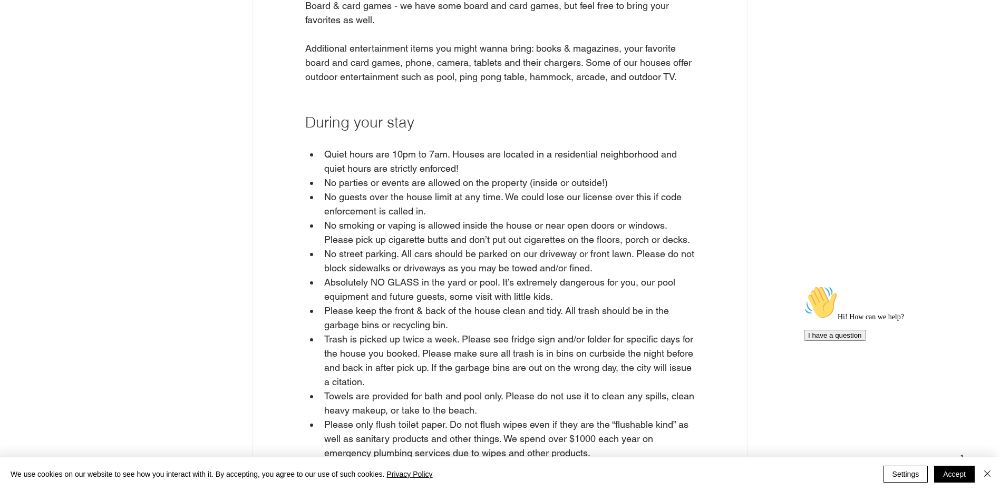
scroll to position [3004, 0]
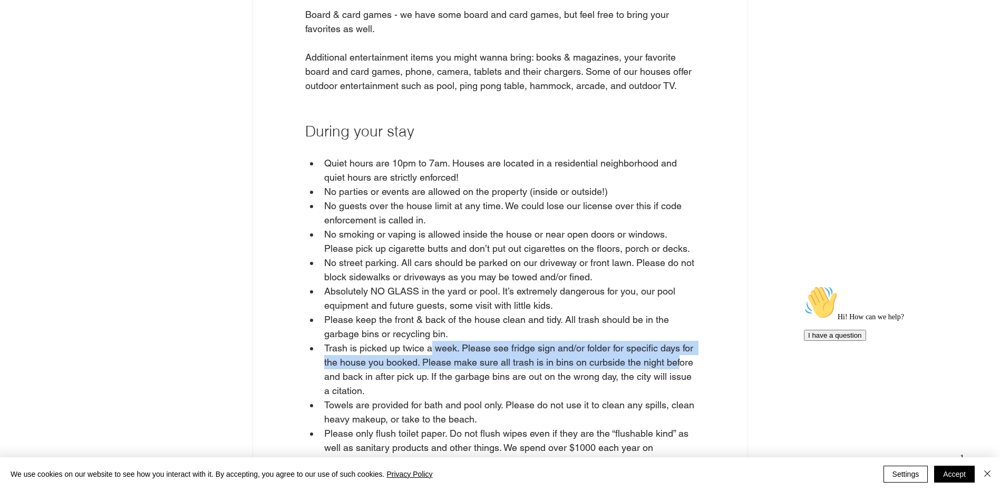
drag, startPoint x: 431, startPoint y: 325, endPoint x: 680, endPoint y: 329, distance: 249.8
click at [680, 343] on span "Trash is picked up twice a week. Please see fridge sign and/or folder for speci…" at bounding box center [509, 370] width 371 height 54
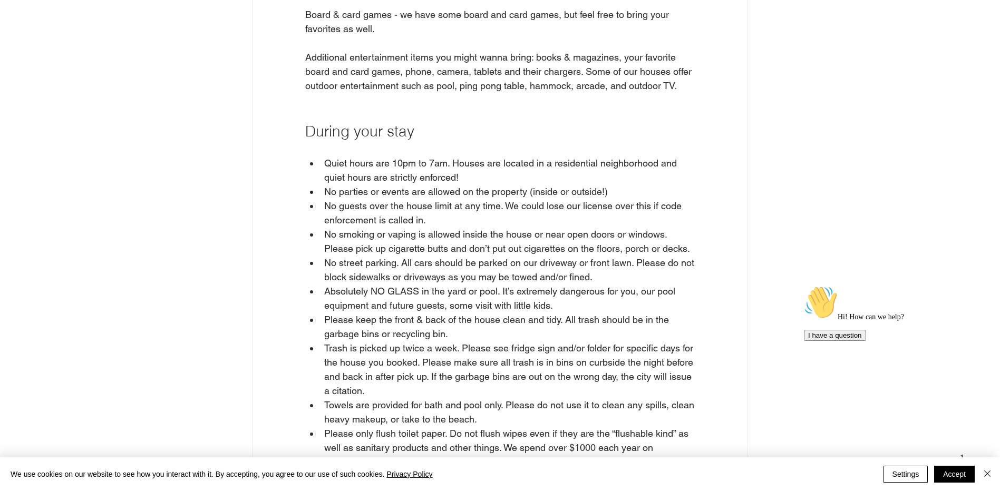
drag, startPoint x: 680, startPoint y: 329, endPoint x: 501, endPoint y: 345, distance: 180.4
click at [507, 347] on span "Trash is picked up twice a week. Please see fridge sign and/or folder for speci…" at bounding box center [509, 370] width 371 height 54
drag, startPoint x: 463, startPoint y: 319, endPoint x: 681, endPoint y: 324, distance: 218.2
click at [681, 343] on span "Trash is picked up twice a week. Please see fridge sign and/or folder for speci…" at bounding box center [509, 370] width 371 height 54
drag, startPoint x: 328, startPoint y: 261, endPoint x: 503, endPoint y: 269, distance: 174.6
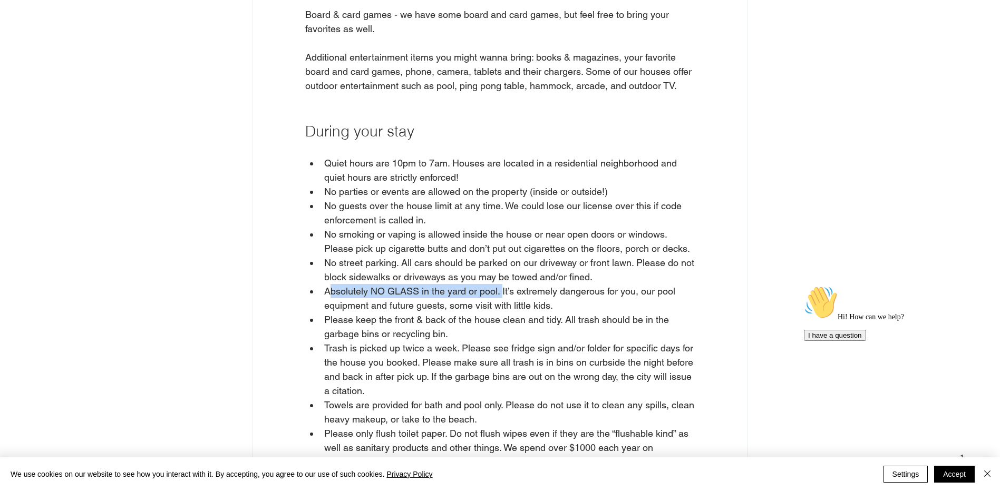
click at [503, 286] on span "Absolutely NO GLASS in the yard or pool. It’s extremely dangerous for you, our …" at bounding box center [501, 298] width 354 height 25
drag, startPoint x: 503, startPoint y: 269, endPoint x: 433, endPoint y: 289, distance: 72.4
click at [433, 314] on span "Please keep the front & back of the house clean and tidy. All trash should be i…" at bounding box center [497, 326] width 347 height 25
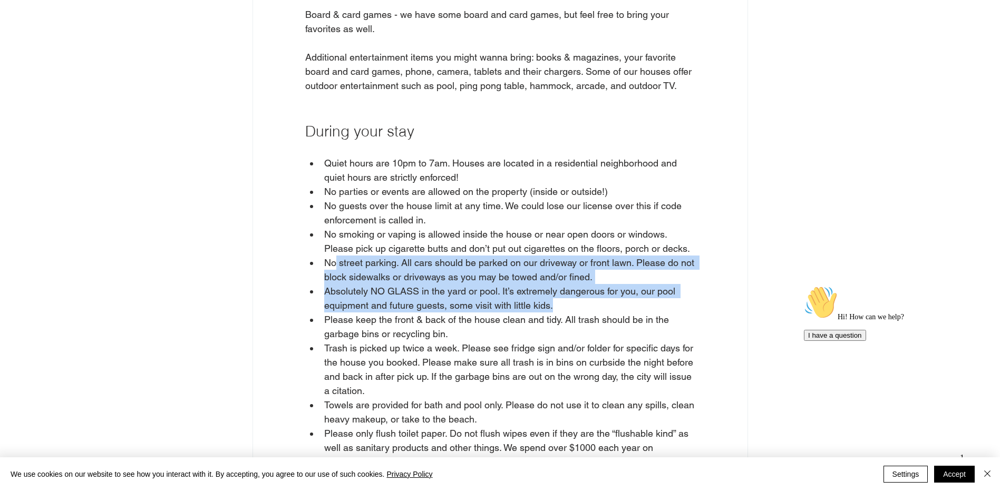
drag, startPoint x: 336, startPoint y: 233, endPoint x: 612, endPoint y: 277, distance: 279.5
click at [612, 277] on ul "Quiet hours are 10pm to 7am. Houses are located in a residential neighborhood a…" at bounding box center [500, 355] width 390 height 398
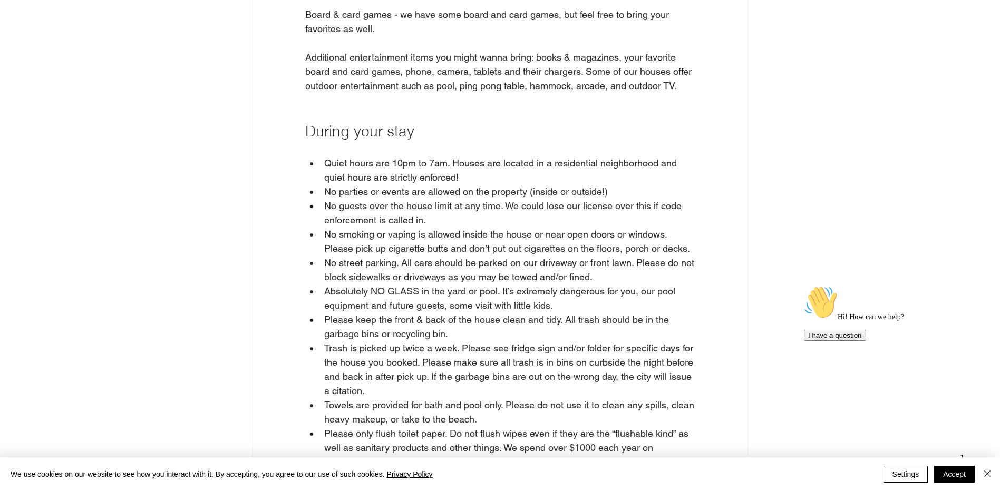
drag, startPoint x: 612, startPoint y: 277, endPoint x: 477, endPoint y: 345, distance: 151.1
click at [478, 345] on span "Trash is picked up twice a week. Please see fridge sign and/or folder for speci…" at bounding box center [509, 370] width 371 height 54
drag, startPoint x: 445, startPoint y: 238, endPoint x: 607, endPoint y: 239, distance: 161.8
click at [607, 257] on span "No street parking. All cars should be parked on our driveway or front lawn. Ple…" at bounding box center [510, 269] width 373 height 25
click at [356, 257] on span "No street parking. All cars should be parked on our driveway or front lawn. Ple…" at bounding box center [510, 269] width 373 height 25
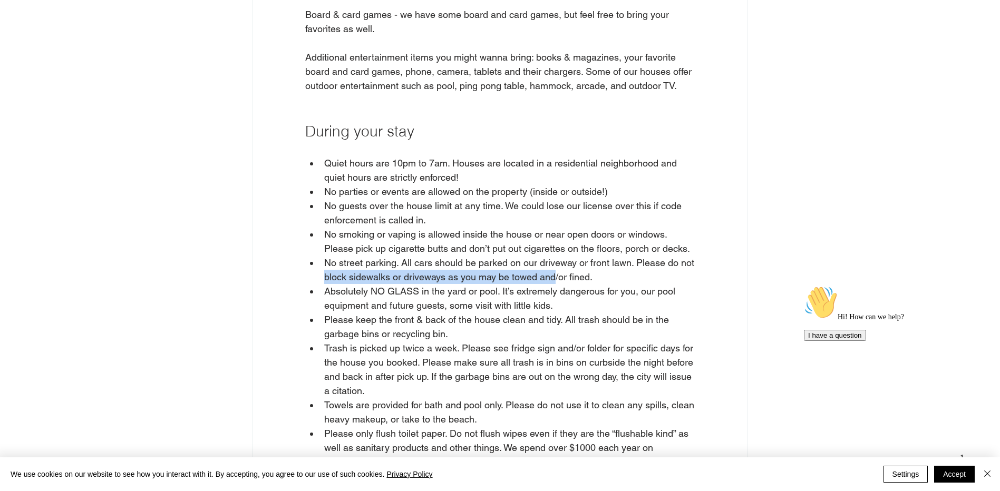
drag, startPoint x: 387, startPoint y: 251, endPoint x: 555, endPoint y: 251, distance: 167.6
click at [555, 256] on li "No street parking. All cars should be parked on our driveway or front lawn. Ple…" at bounding box center [507, 270] width 376 height 28
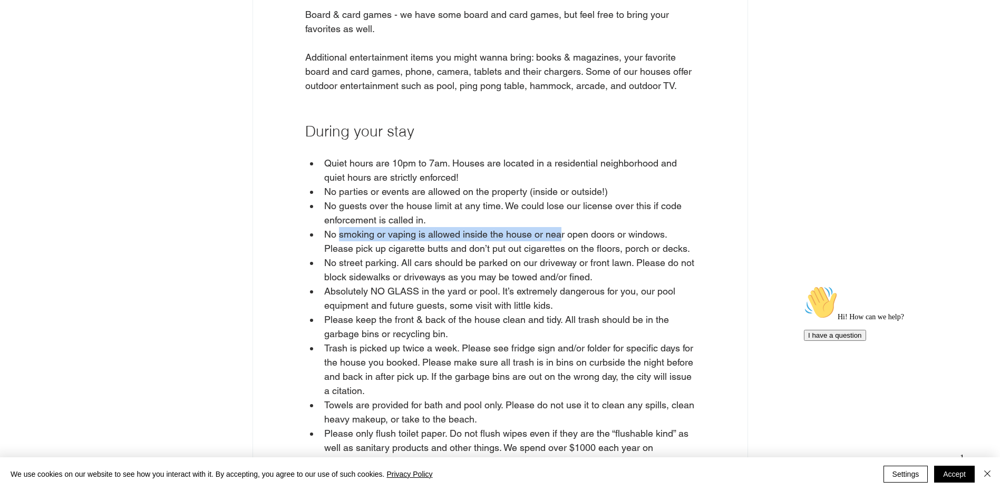
drag, startPoint x: 340, startPoint y: 210, endPoint x: 558, endPoint y: 209, distance: 217.6
click at [558, 229] on span "No smoking or vaping is allowed inside the house or near open doors or windows.…" at bounding box center [507, 241] width 366 height 25
drag, startPoint x: 558, startPoint y: 209, endPoint x: 432, endPoint y: 176, distance: 130.1
click at [447, 200] on span "No guests over the house limit at any time. We could lose our license over this…" at bounding box center [504, 212] width 360 height 25
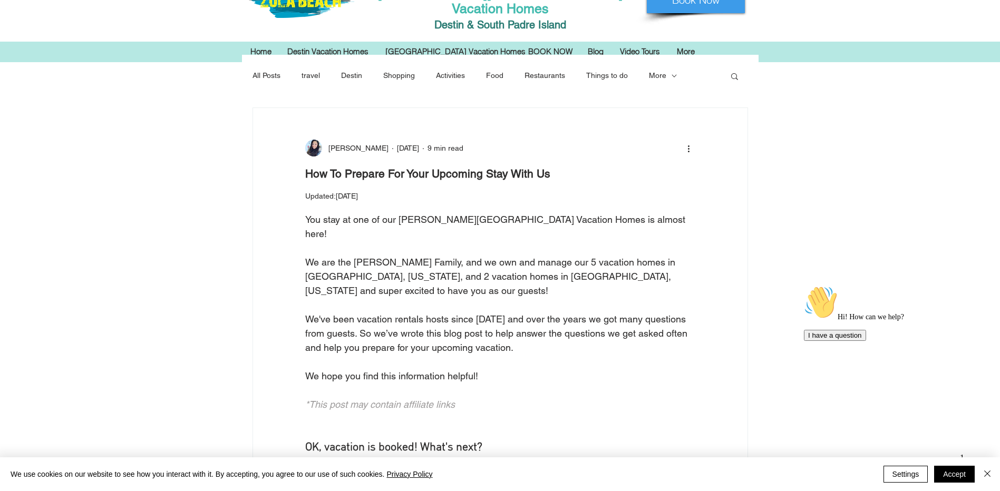
scroll to position [53, 0]
